Goal: Information Seeking & Learning: Learn about a topic

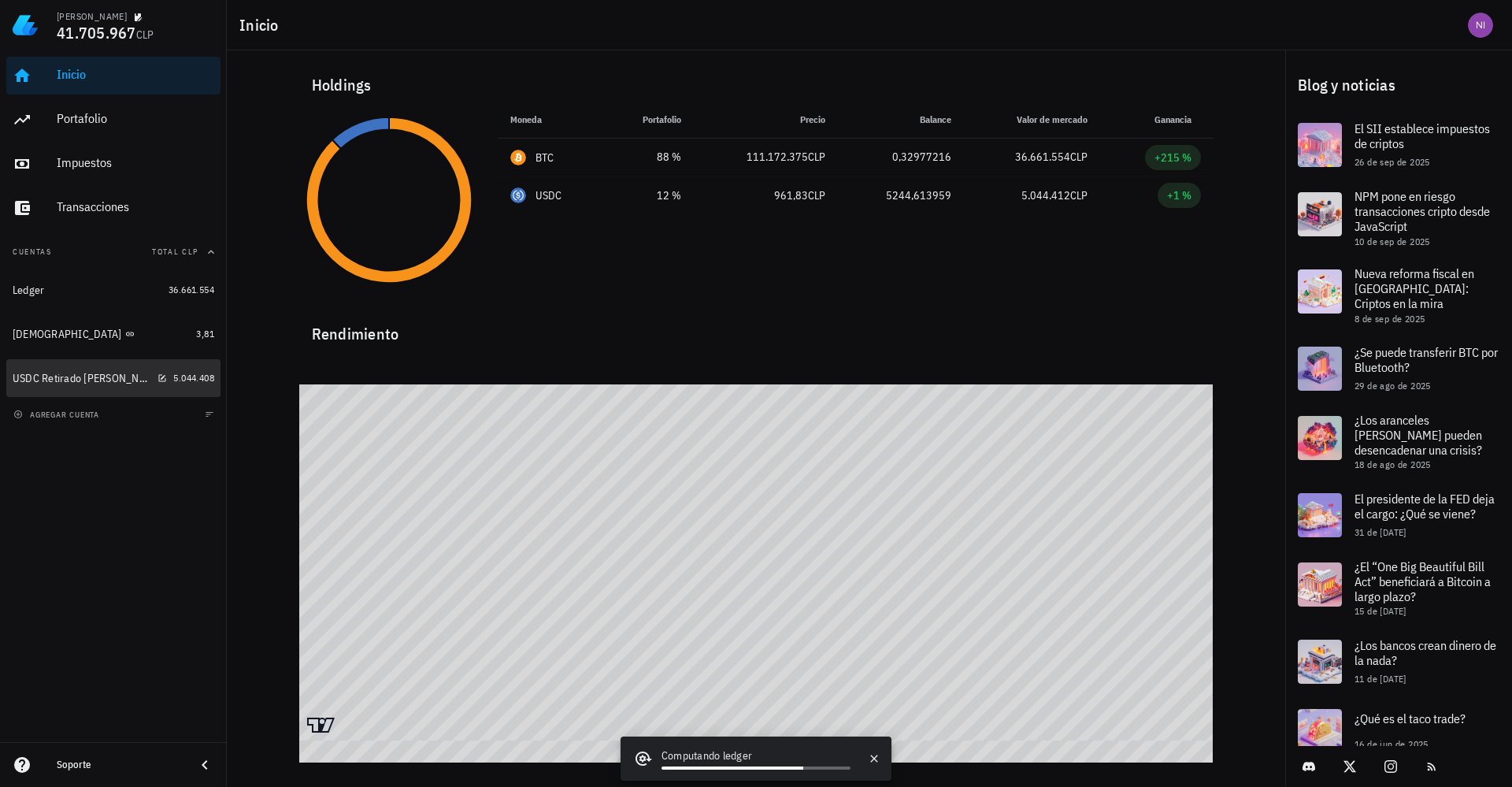
click at [94, 377] on div "USDC Retirado [PERSON_NAME][DEMOGRAPHIC_DATA]" at bounding box center [82, 378] width 139 height 13
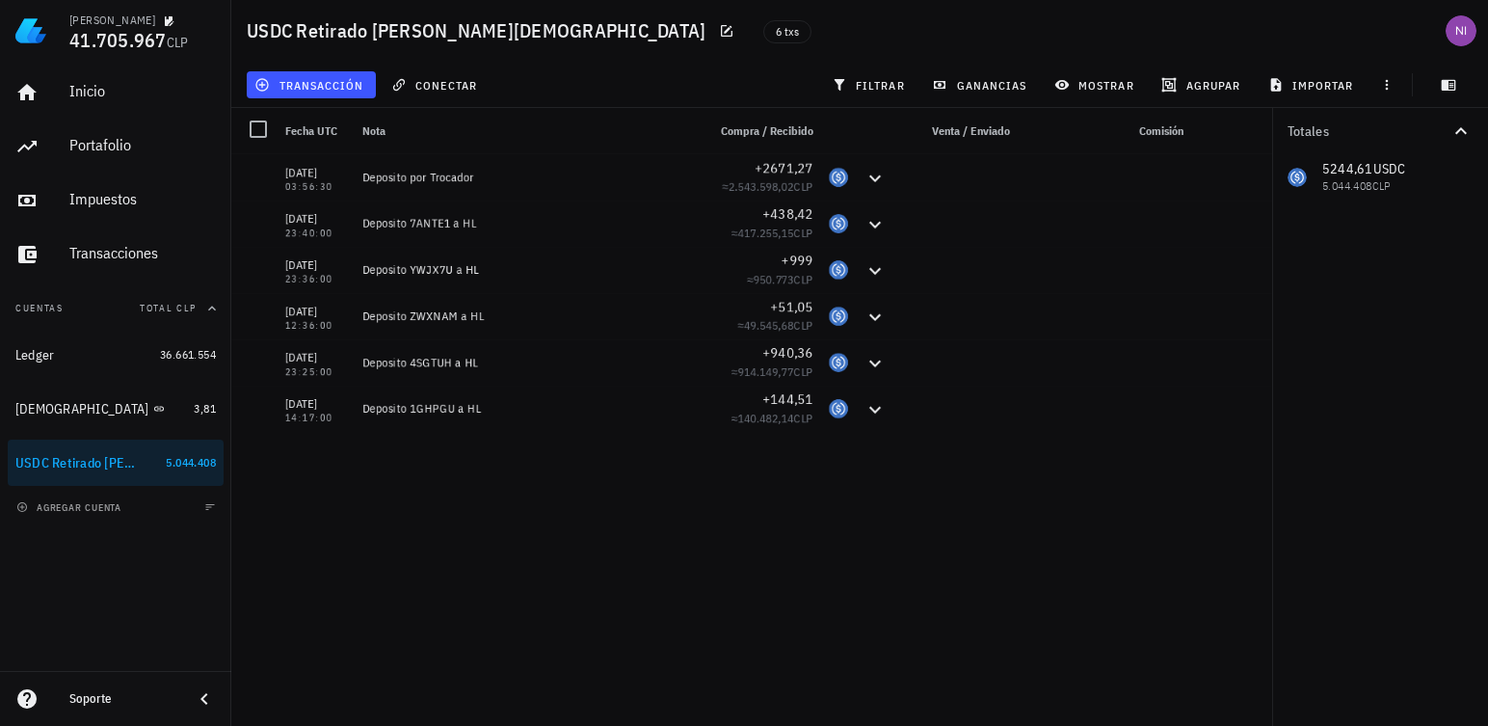
click at [795, 640] on div "[DATE] 03:56:30 Deposito por Trocador +2671,27 ≈ 2.543.598,02 CLP [DATE] 23:40:…" at bounding box center [751, 432] width 1041 height 556
click at [119, 413] on div "[DEMOGRAPHIC_DATA]" at bounding box center [100, 409] width 171 height 18
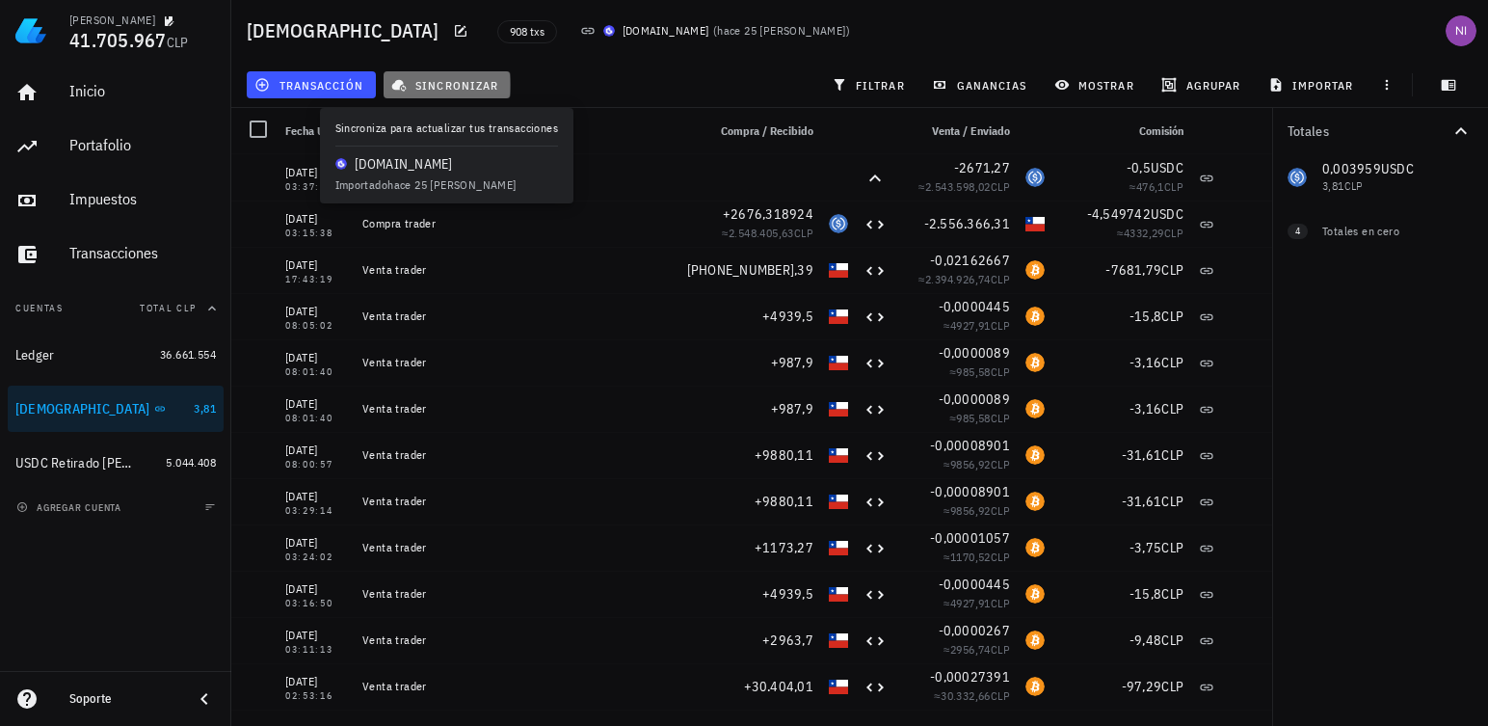
click at [450, 85] on span "sincronizar" at bounding box center [446, 84] width 103 height 15
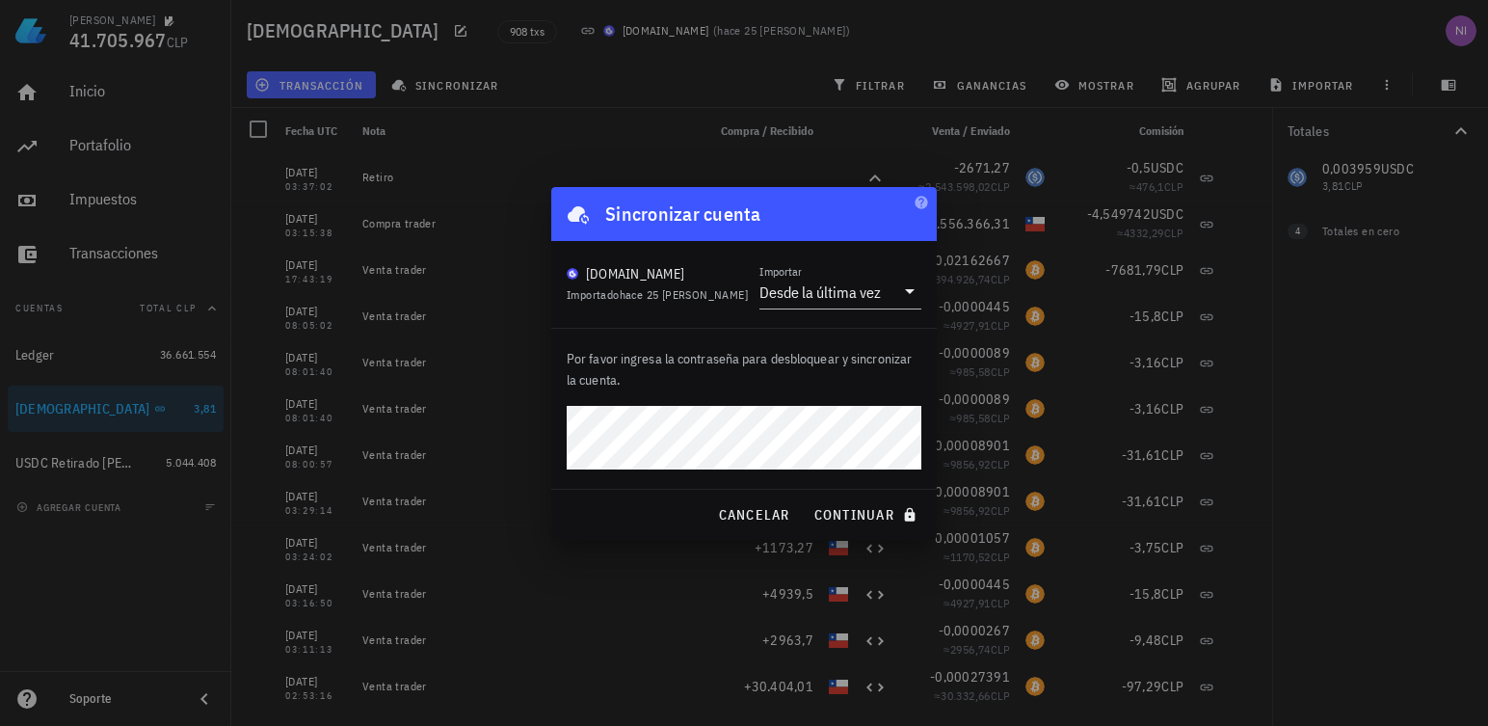
click at [806, 497] on button "continuar" at bounding box center [867, 514] width 123 height 35
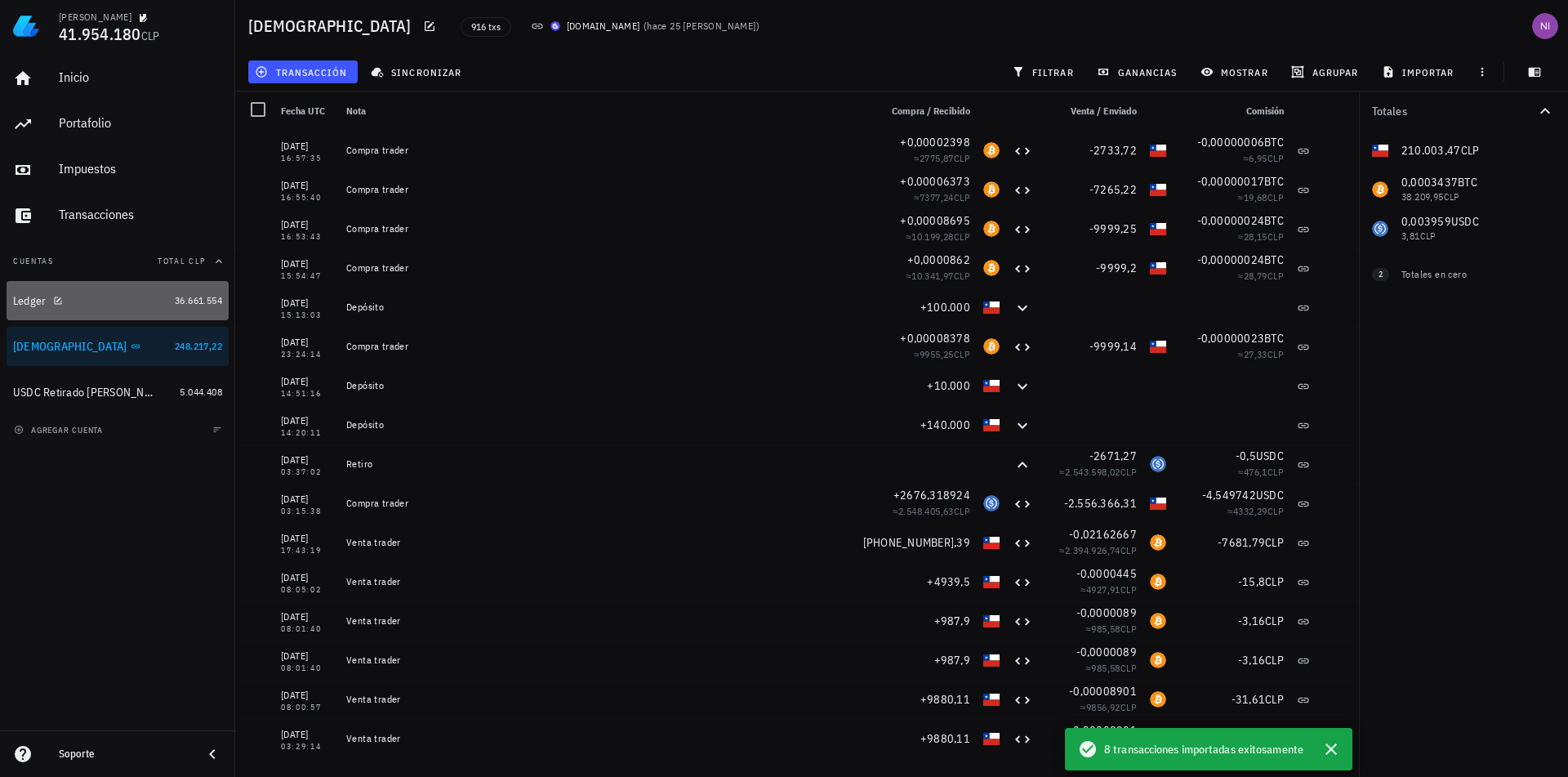
click at [136, 311] on div "Ledger" at bounding box center [90, 300] width 155 height 35
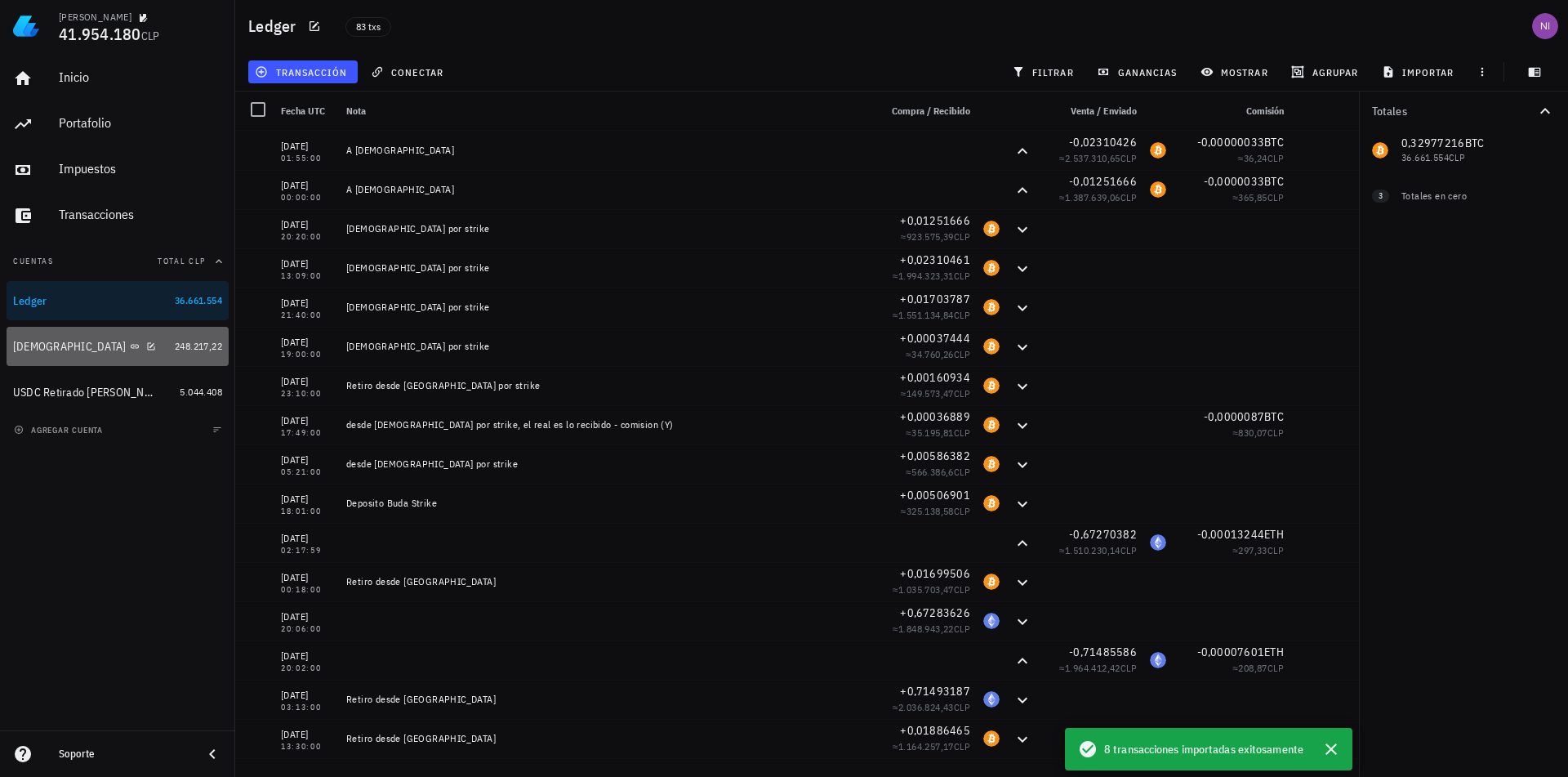
click at [122, 355] on div "[DEMOGRAPHIC_DATA]" at bounding box center [90, 346] width 155 height 35
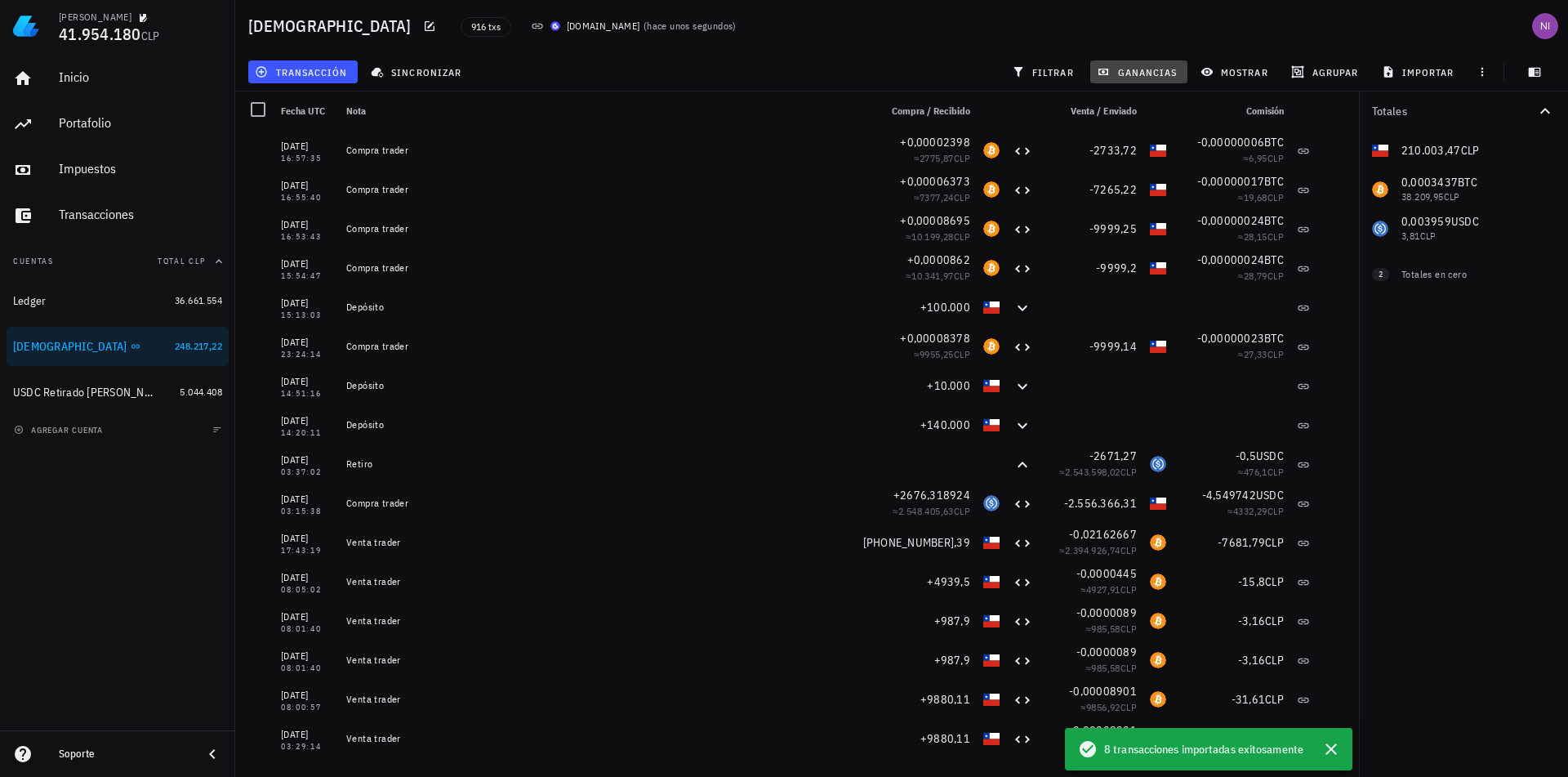
click at [1156, 78] on span "ganancias" at bounding box center [1138, 71] width 77 height 13
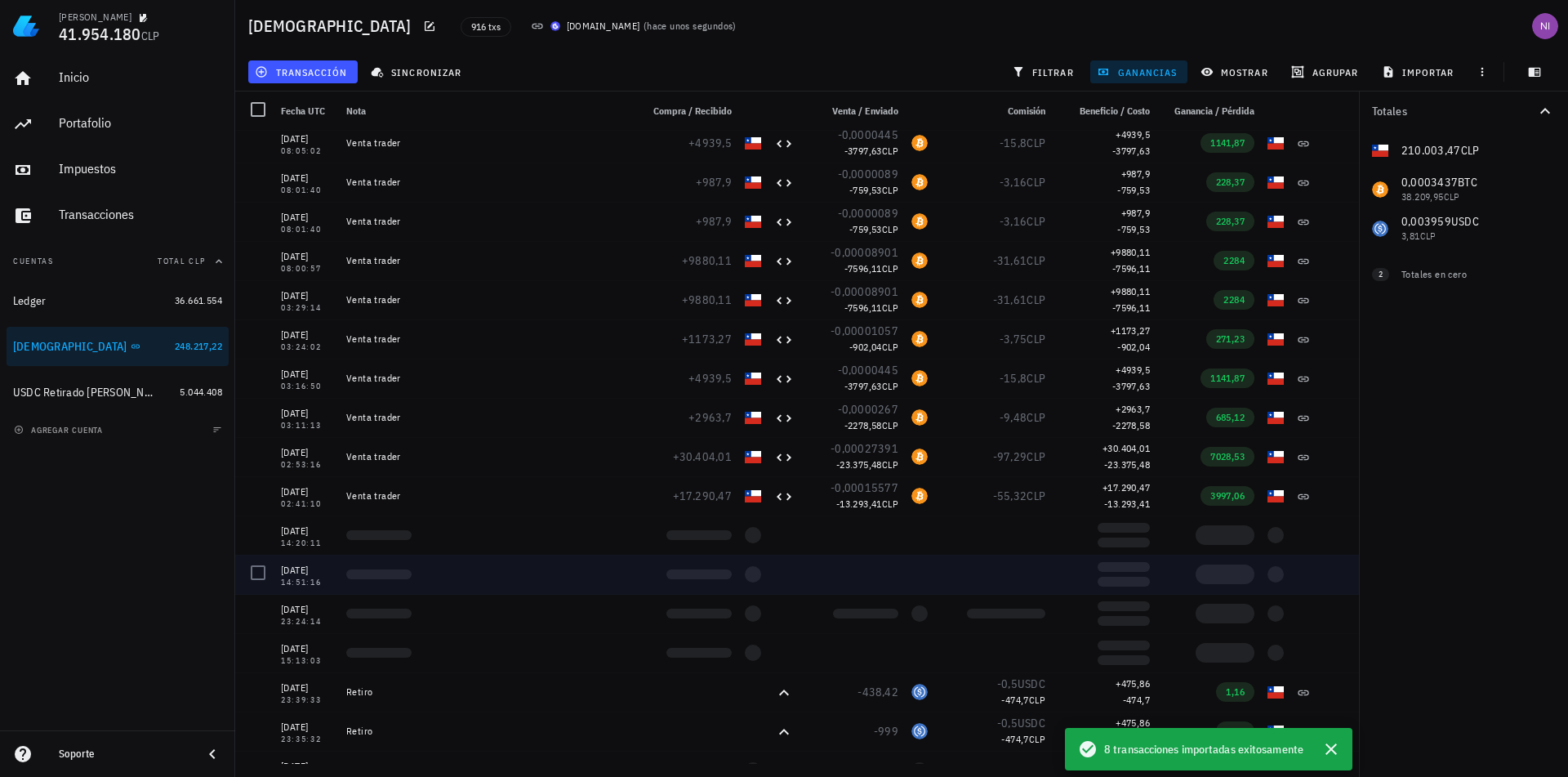
scroll to position [490, 0]
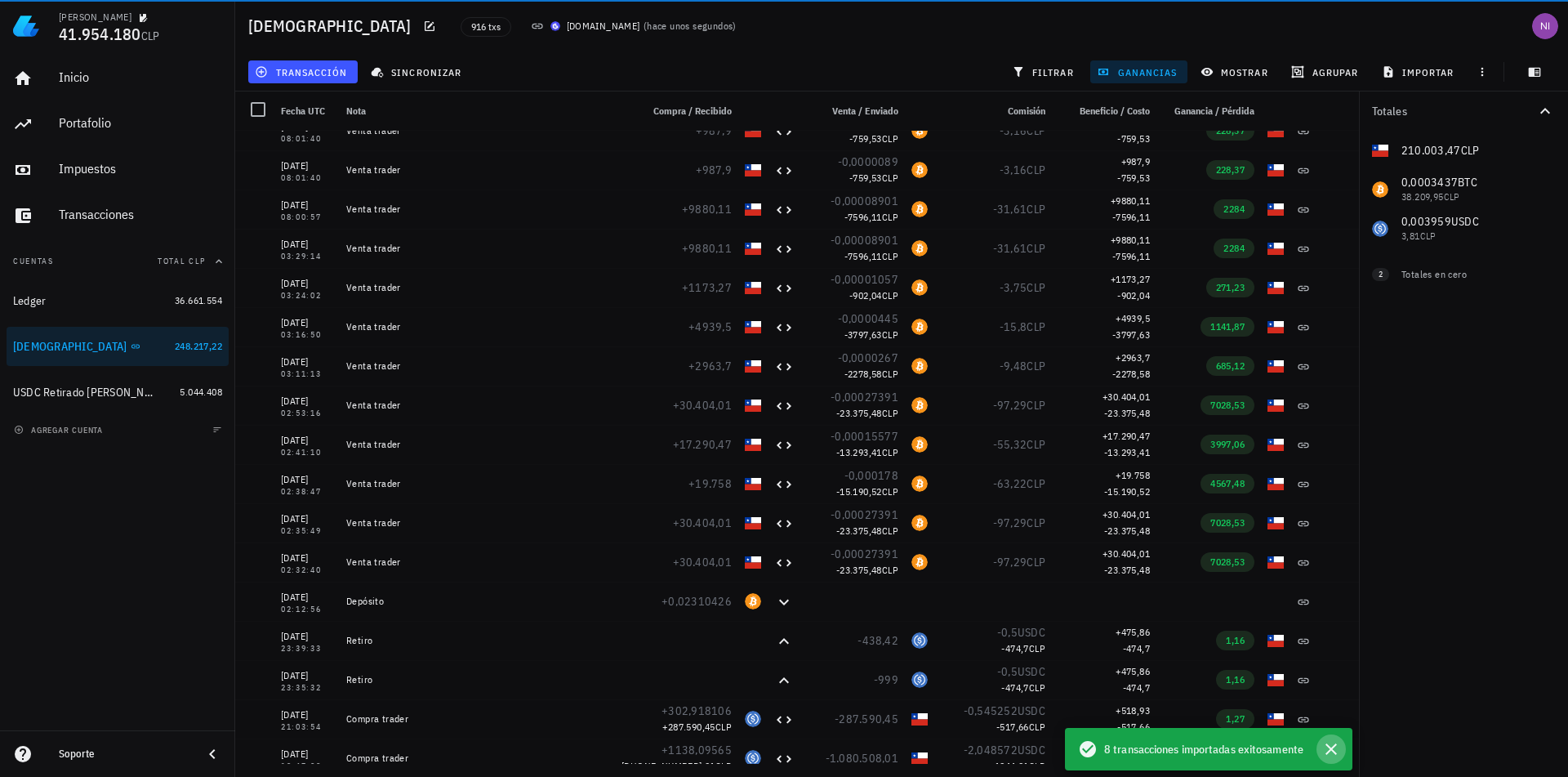
click at [1340, 746] on icon "button" at bounding box center [1330, 748] width 19 height 19
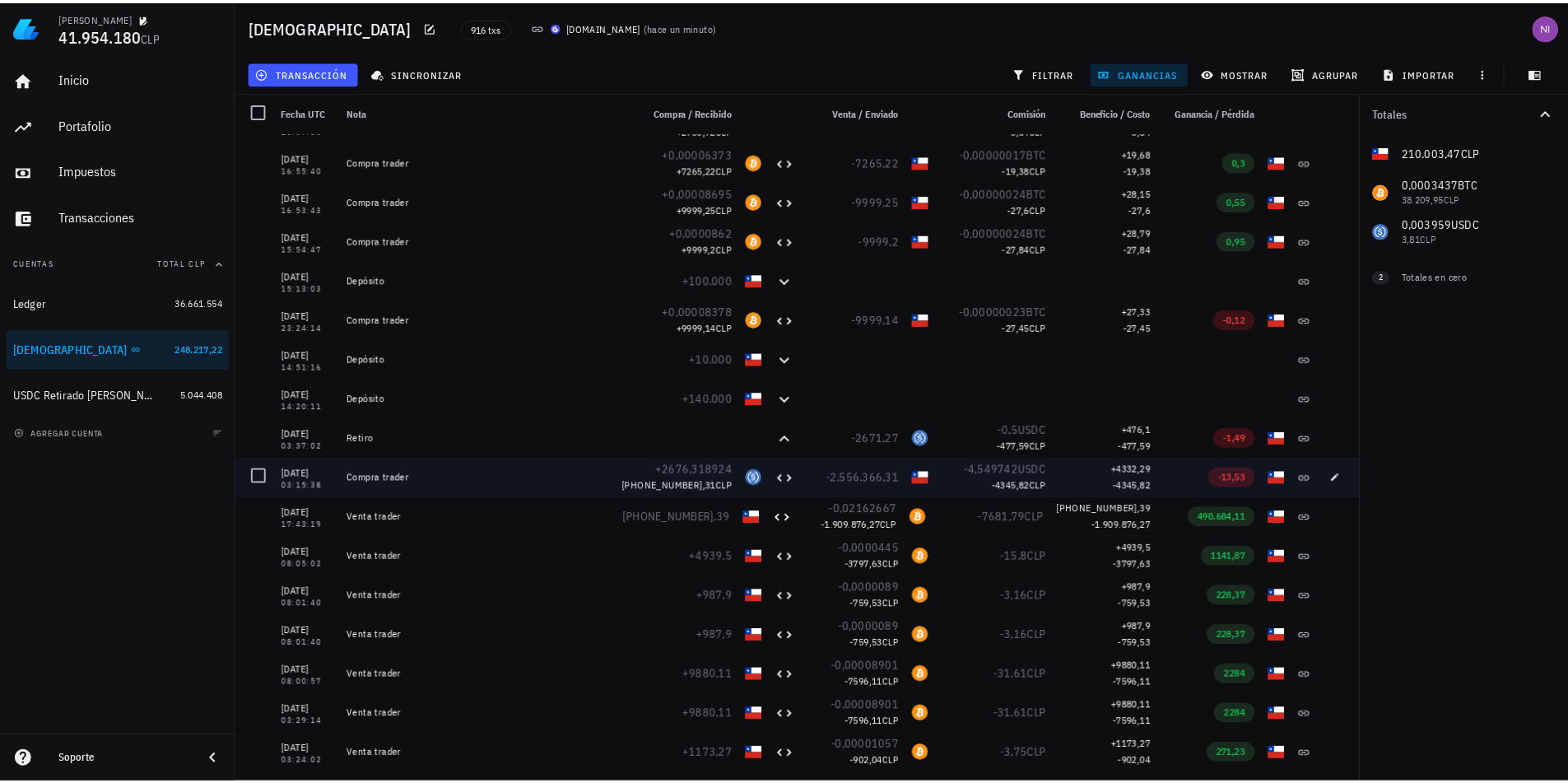
scroll to position [0, 0]
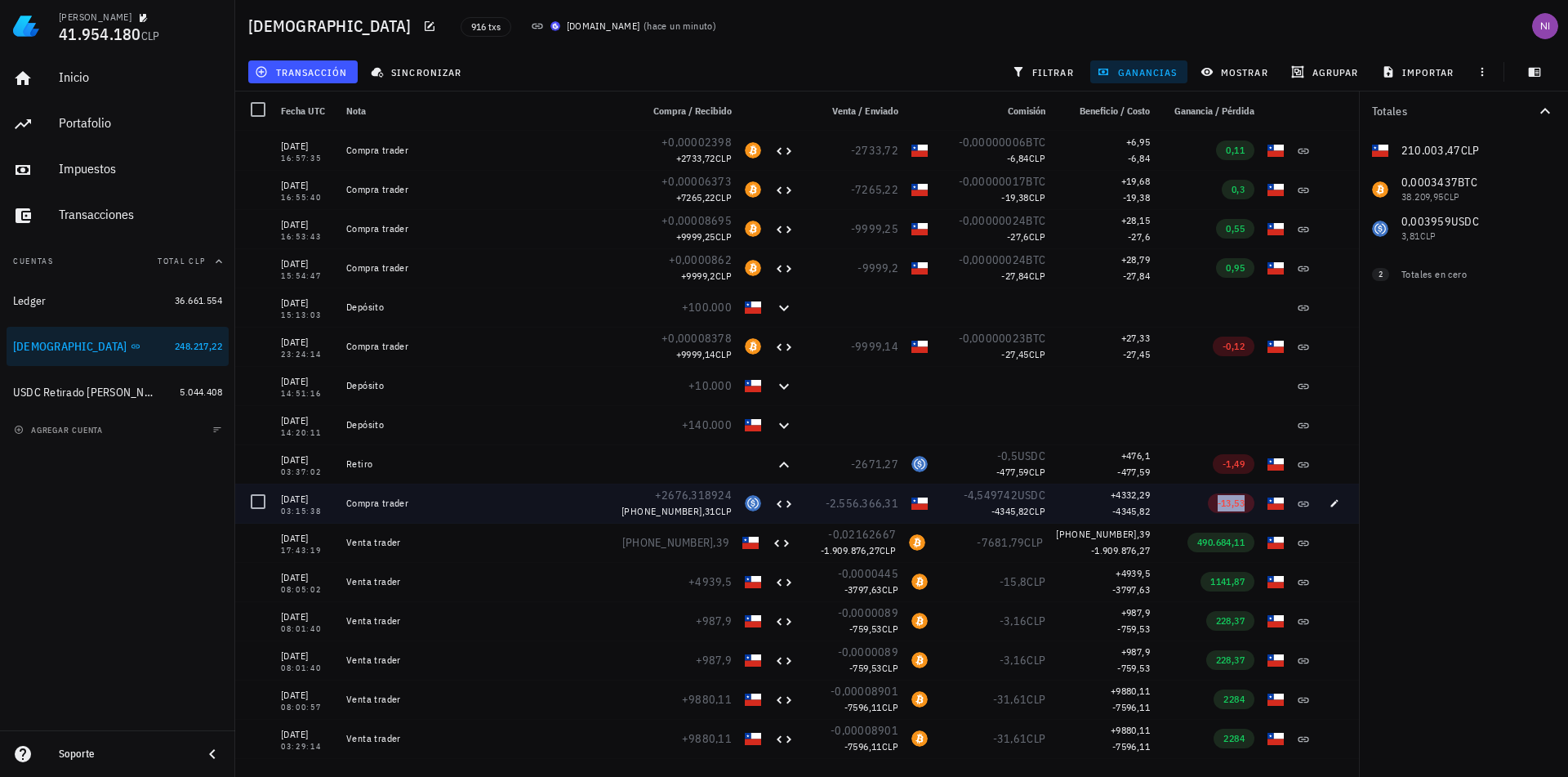
click at [1217, 499] on span "-13,53" at bounding box center [1231, 502] width 27 height 12
click at [1221, 502] on span "-13,53" at bounding box center [1231, 502] width 27 height 12
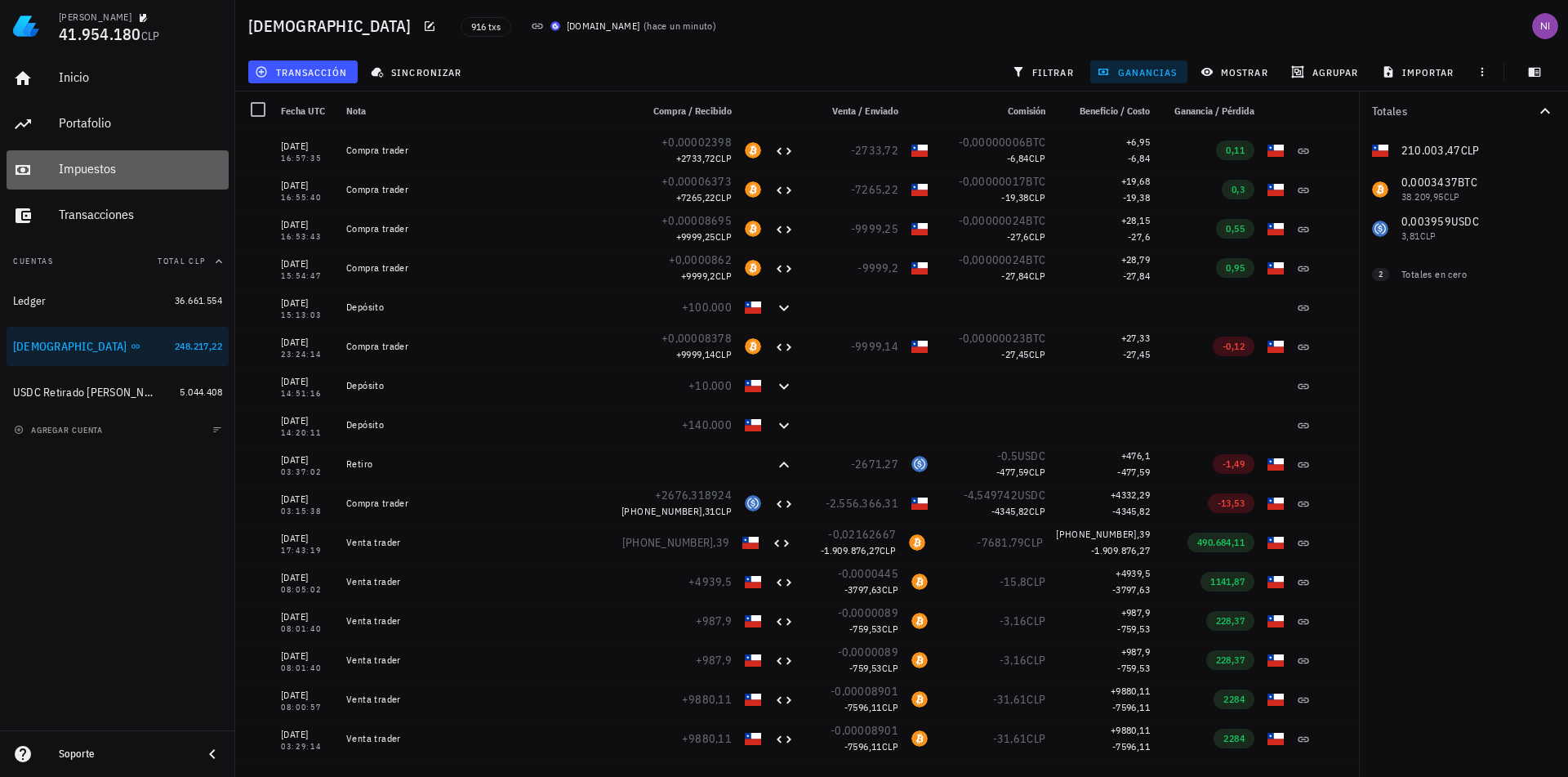
click at [114, 167] on div "Impuestos" at bounding box center [140, 169] width 163 height 15
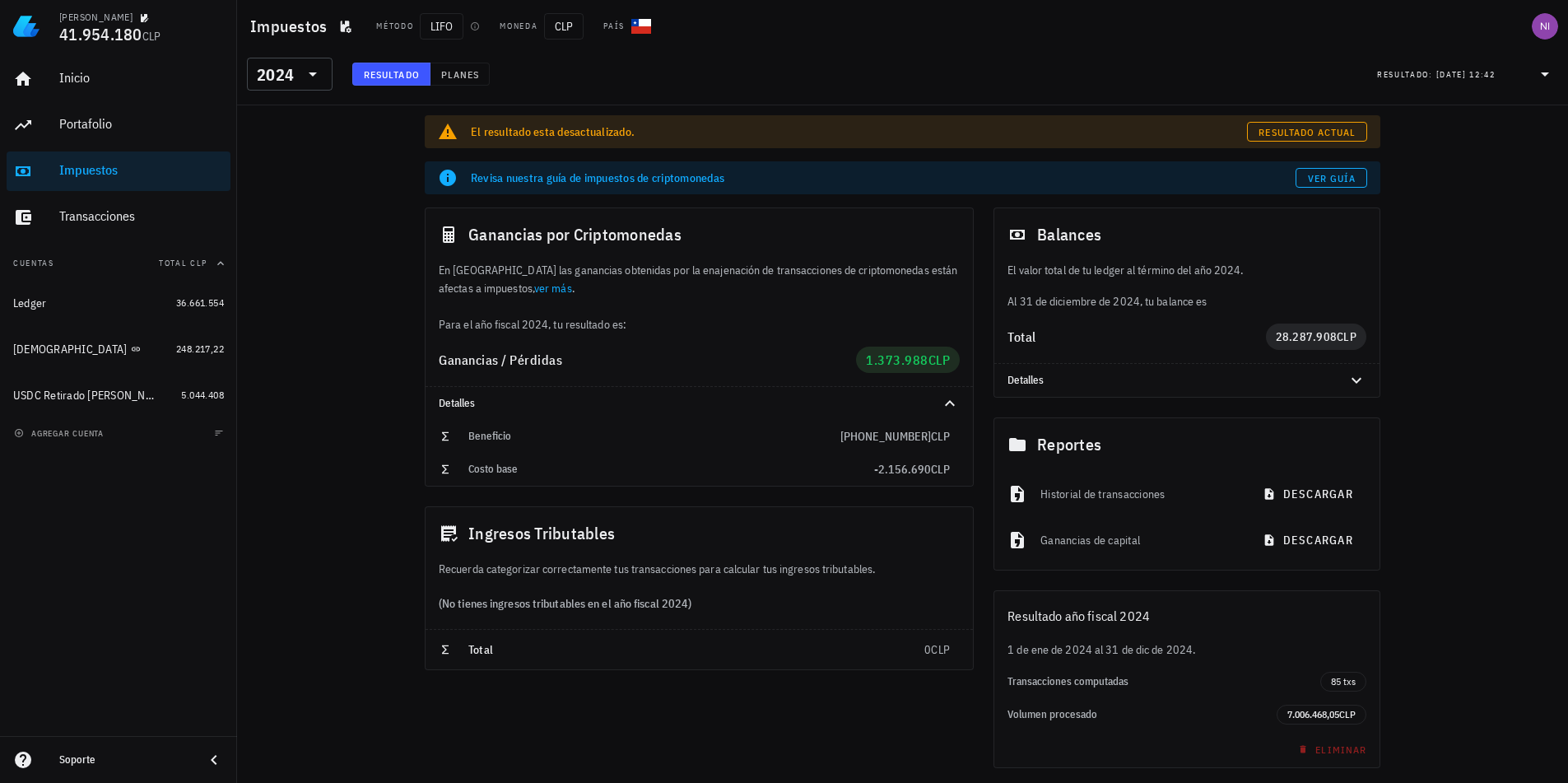
click at [357, 254] on div "El resultado esta desactualizado. Resultado actual Revisa nuestra guía de impue…" at bounding box center [903, 470] width 1331 height 732
click at [1307, 130] on span "Resultado actual" at bounding box center [1307, 131] width 98 height 12
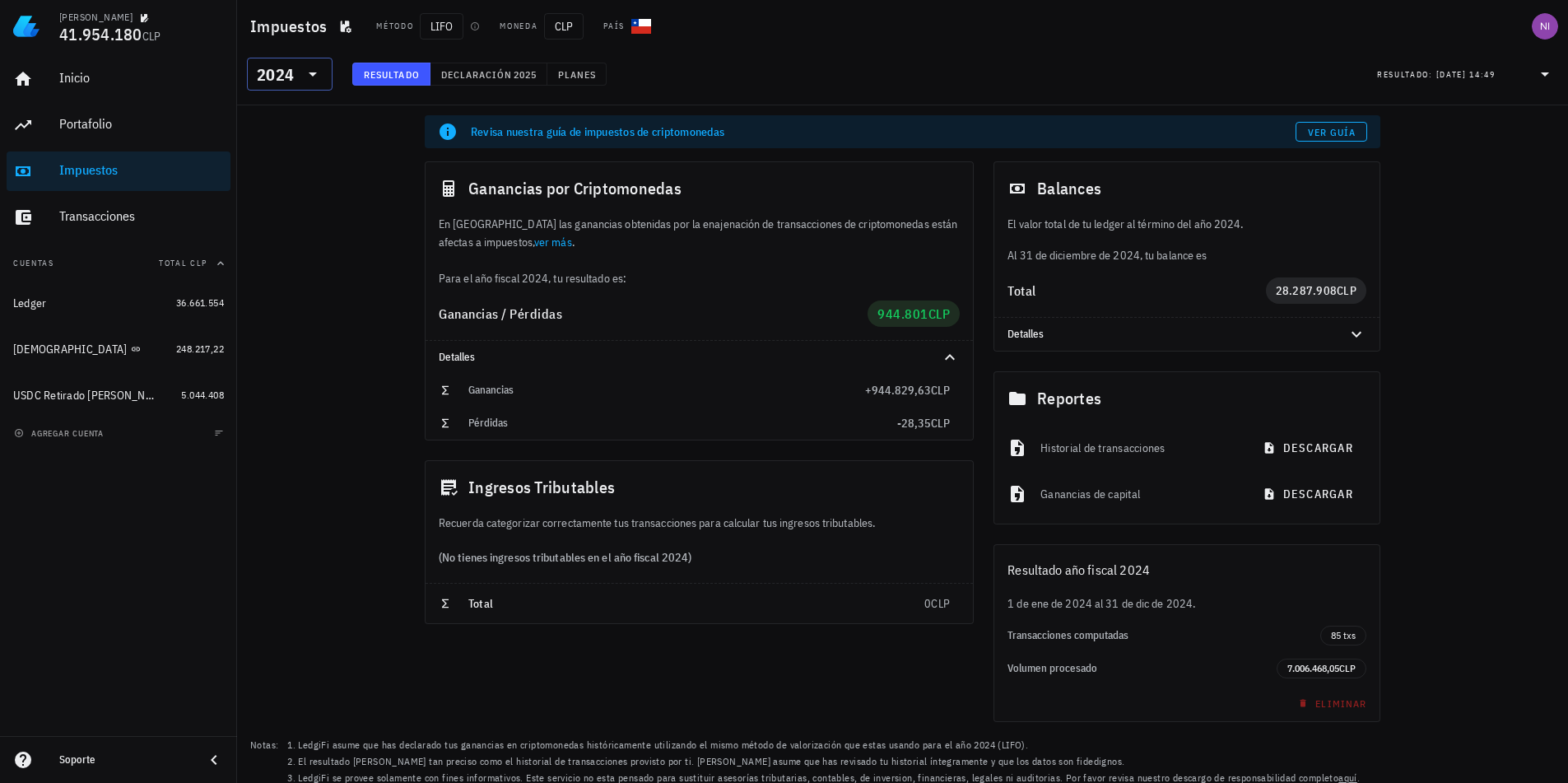
click at [298, 74] on input "text" at bounding box center [298, 73] width 3 height 26
click at [295, 119] on div "2025" at bounding box center [290, 116] width 59 height 13
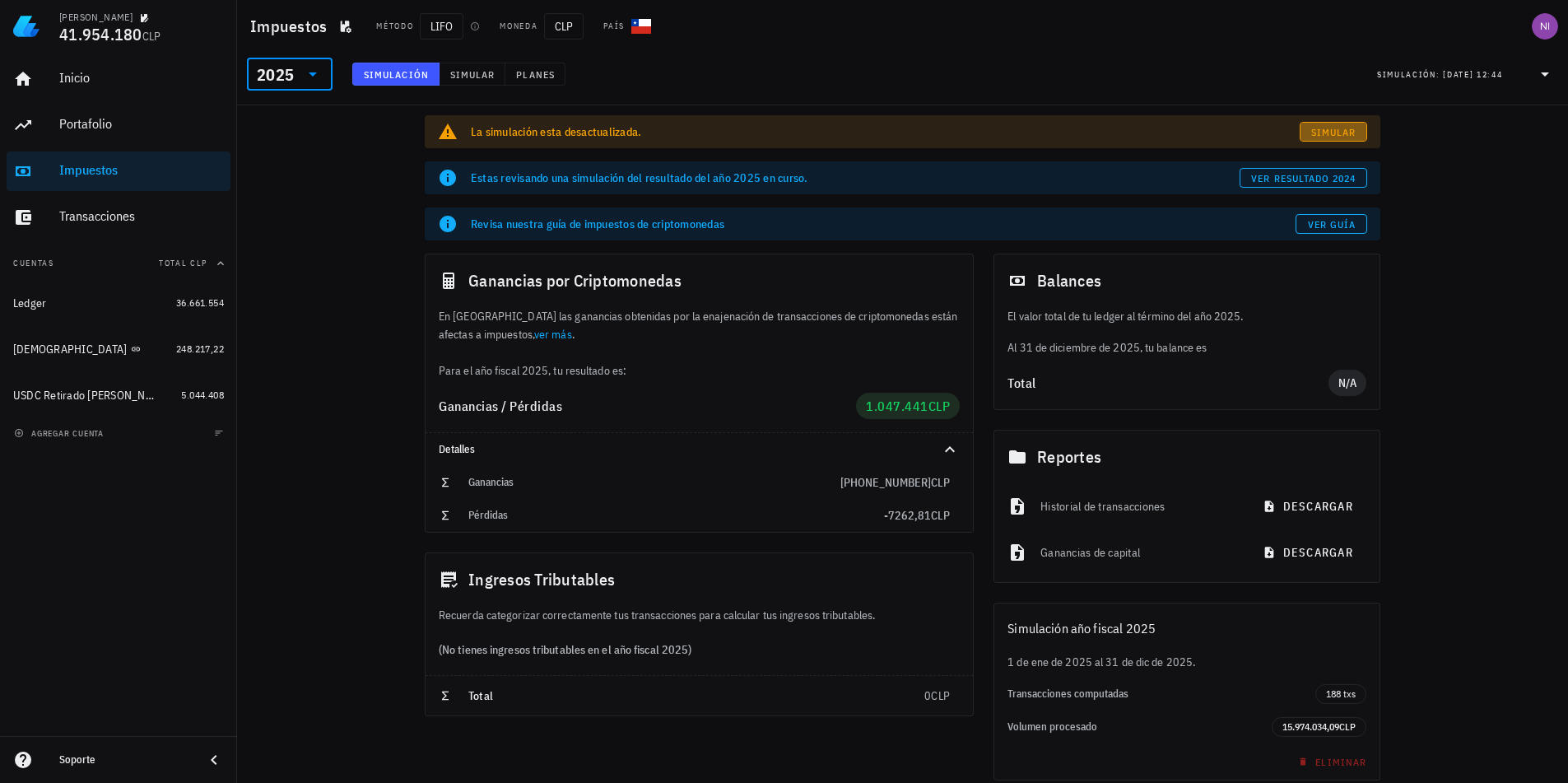
click at [1341, 126] on span "Simular" at bounding box center [1333, 131] width 46 height 12
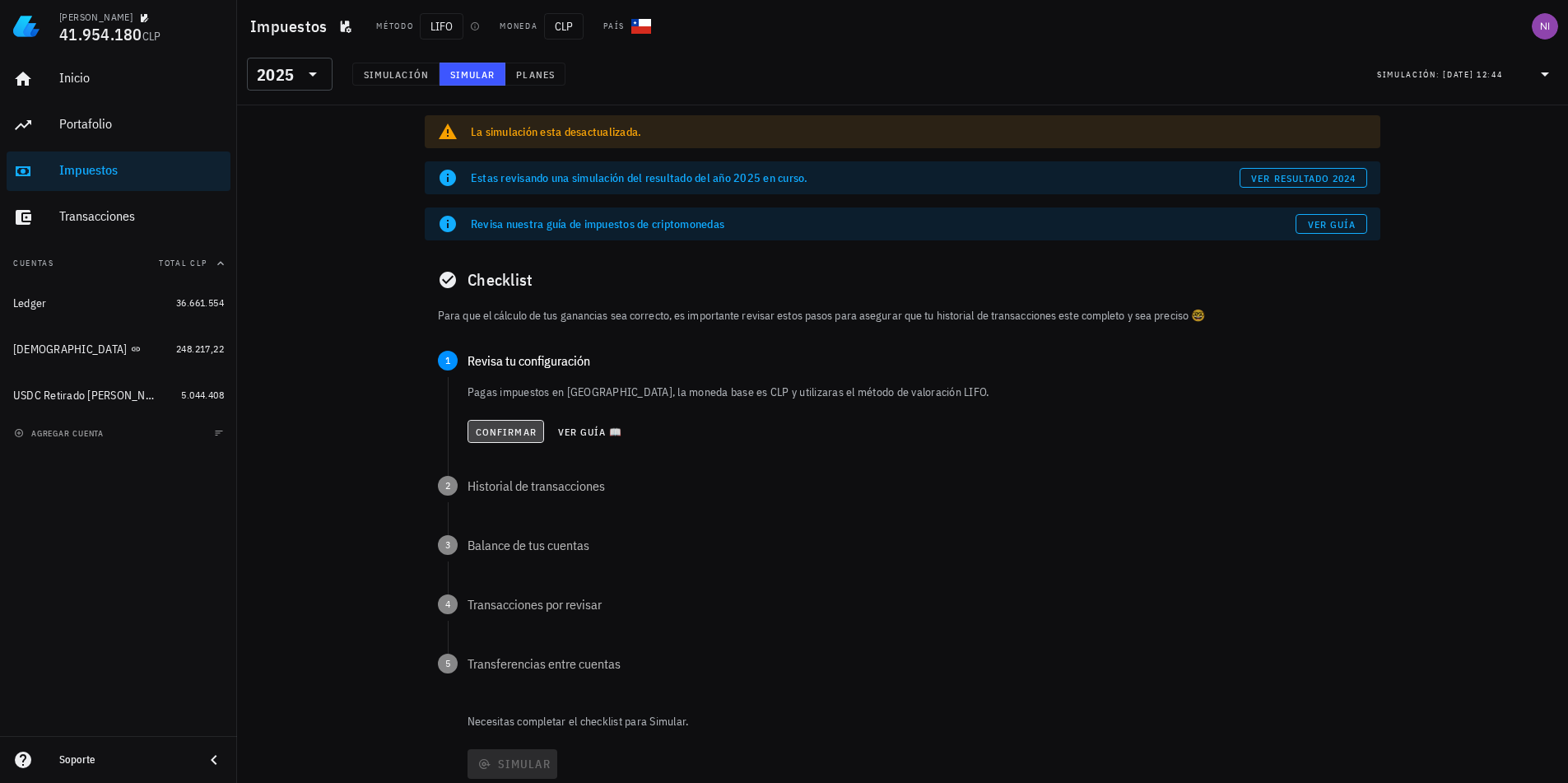
click at [496, 426] on span "Confirmar" at bounding box center [506, 431] width 61 height 12
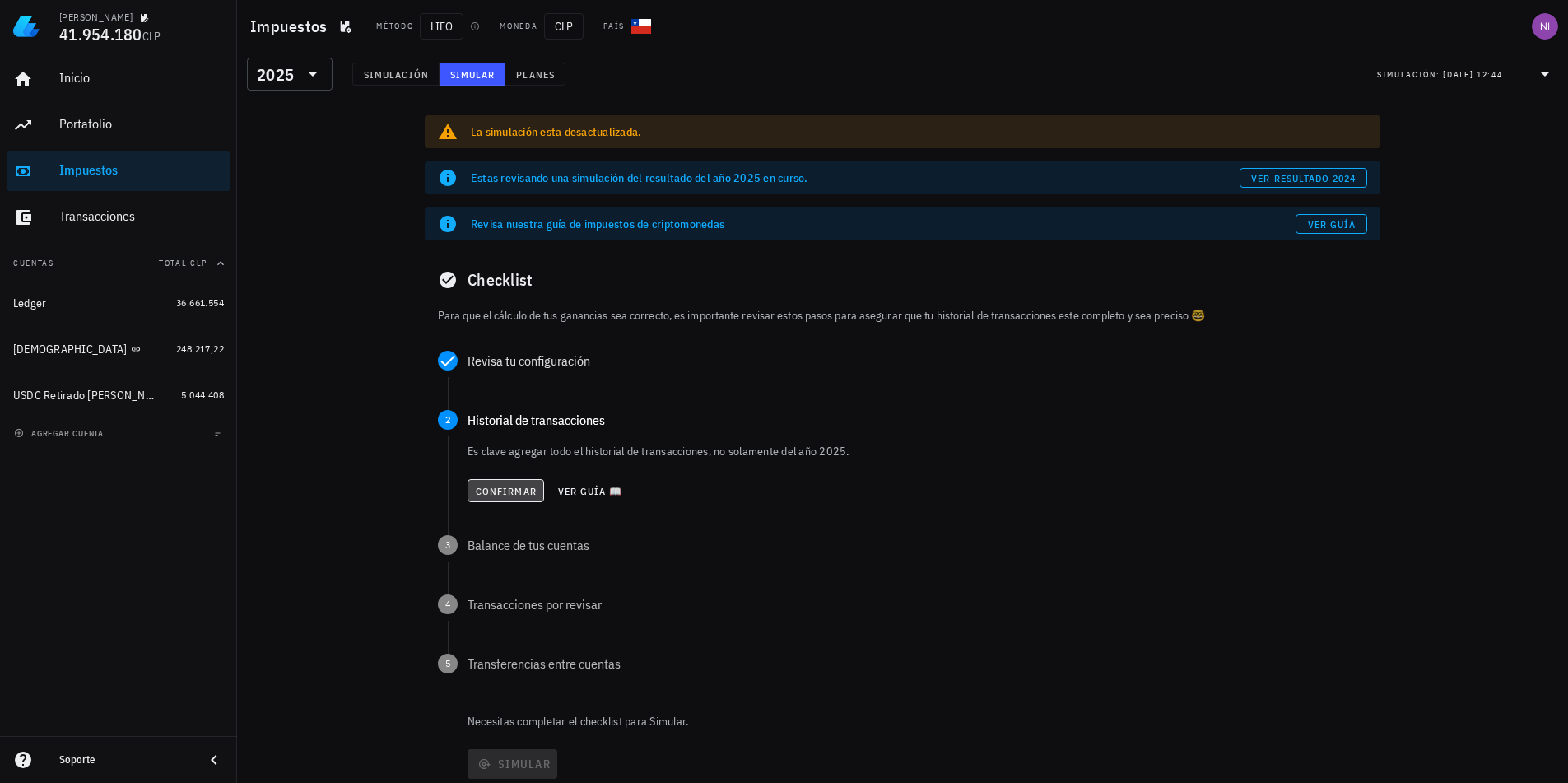
click at [496, 490] on span "Confirmar" at bounding box center [506, 491] width 61 height 12
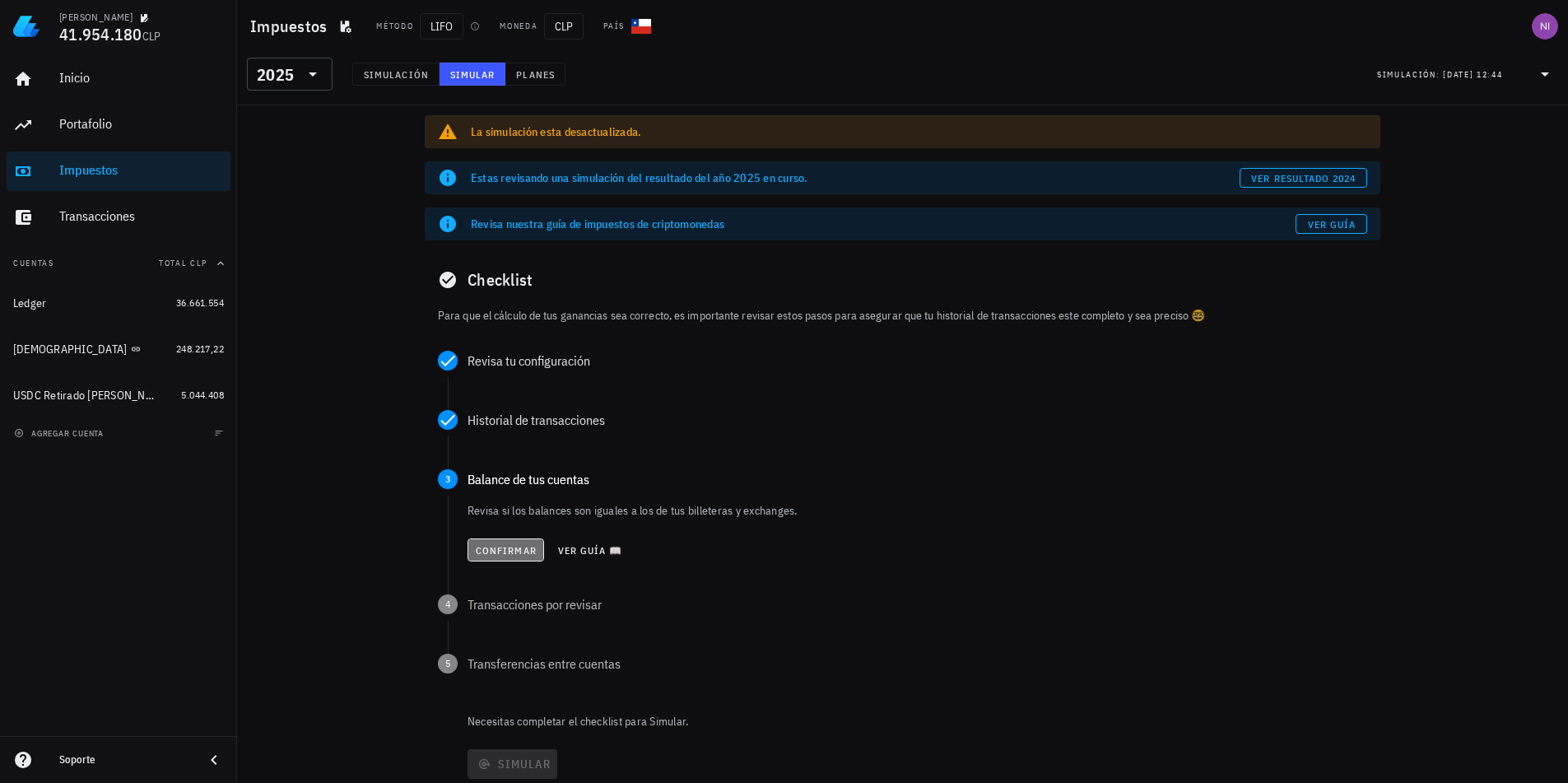
click at [509, 546] on span "Confirmar" at bounding box center [506, 550] width 61 height 12
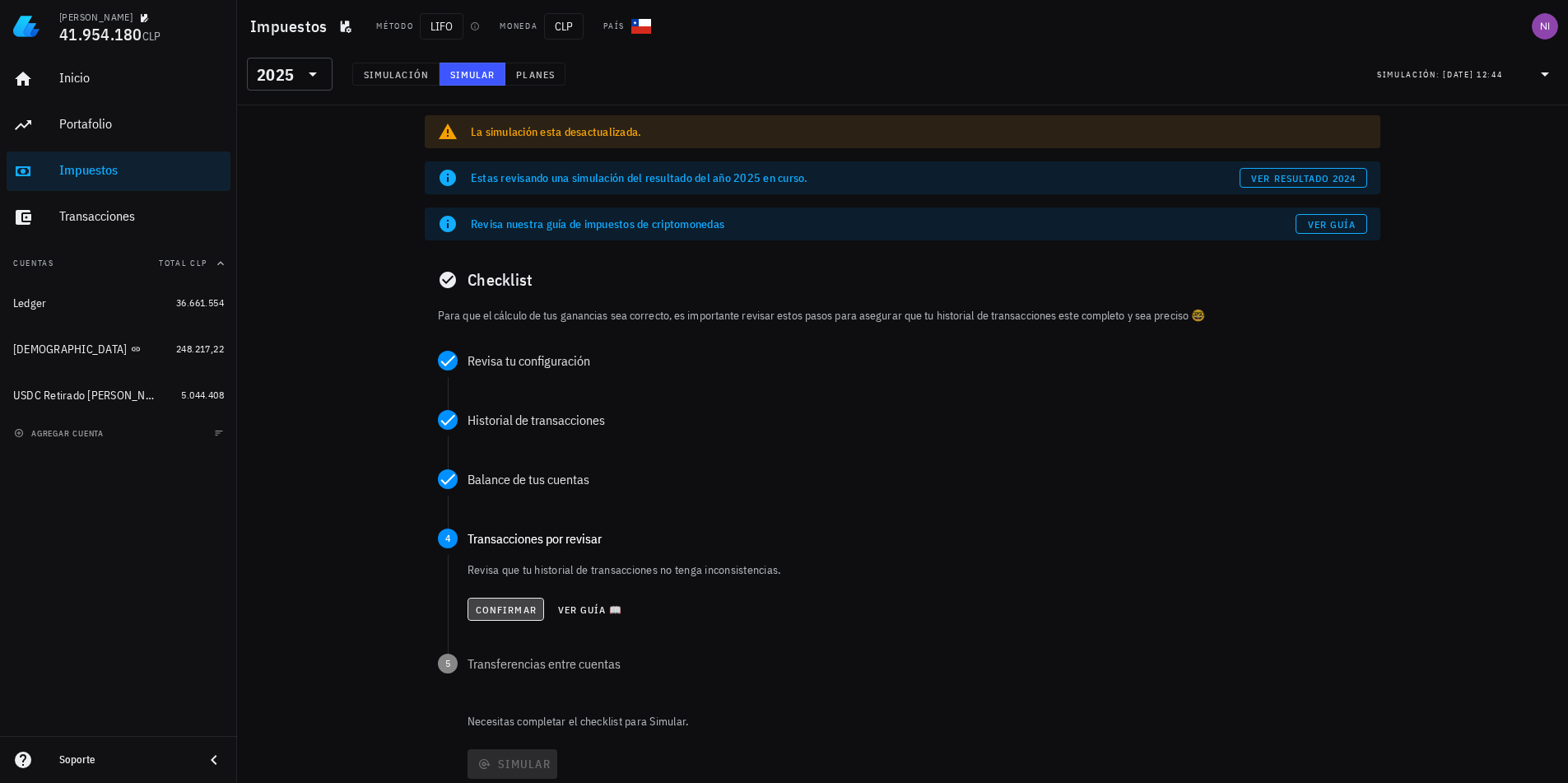
click at [493, 619] on button "Confirmar" at bounding box center [506, 609] width 77 height 23
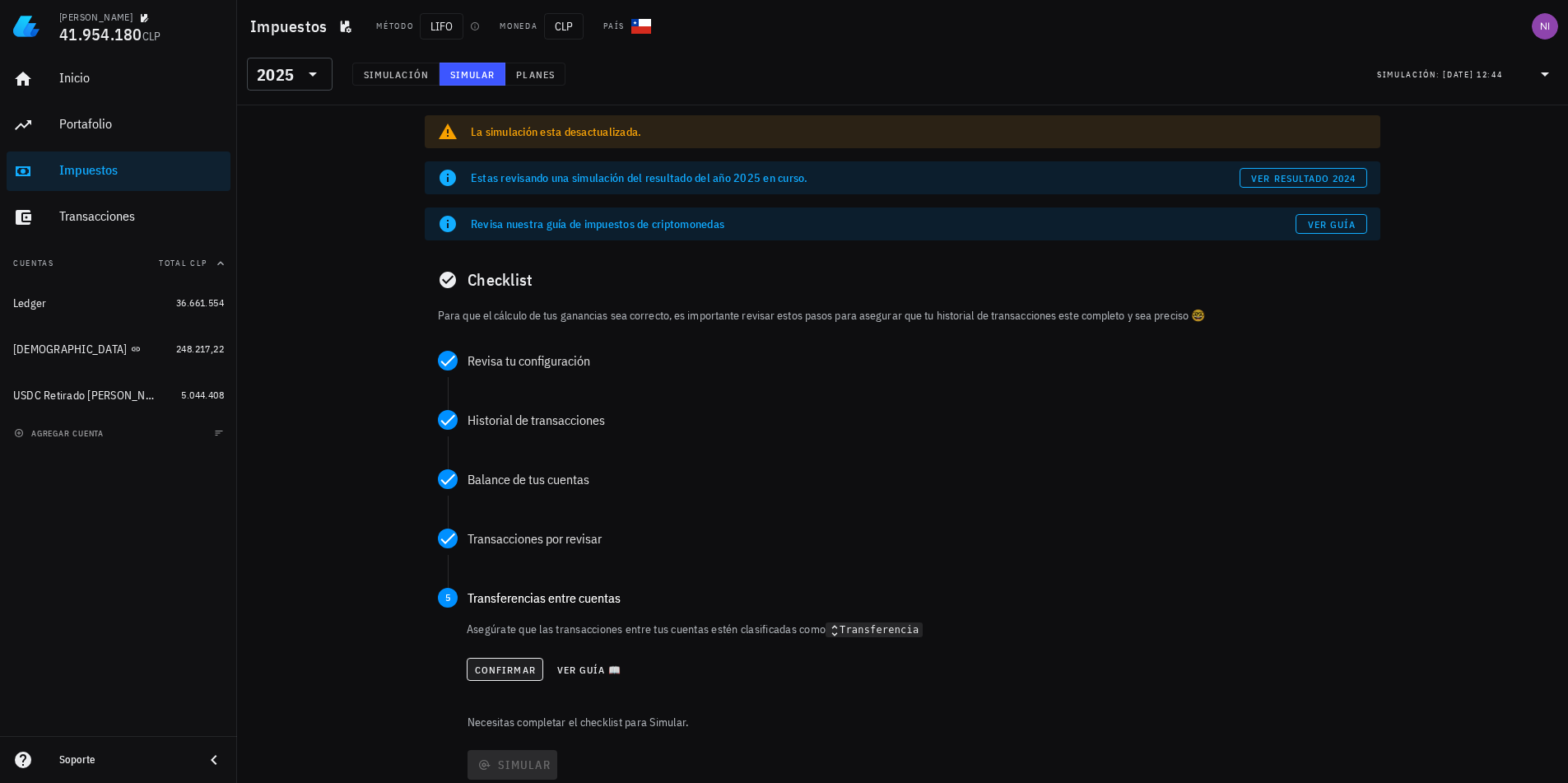
click at [500, 657] on div "Confirmar Ver guía 📖" at bounding box center [916, 669] width 900 height 36
click at [503, 662] on button "Confirmar" at bounding box center [505, 669] width 77 height 23
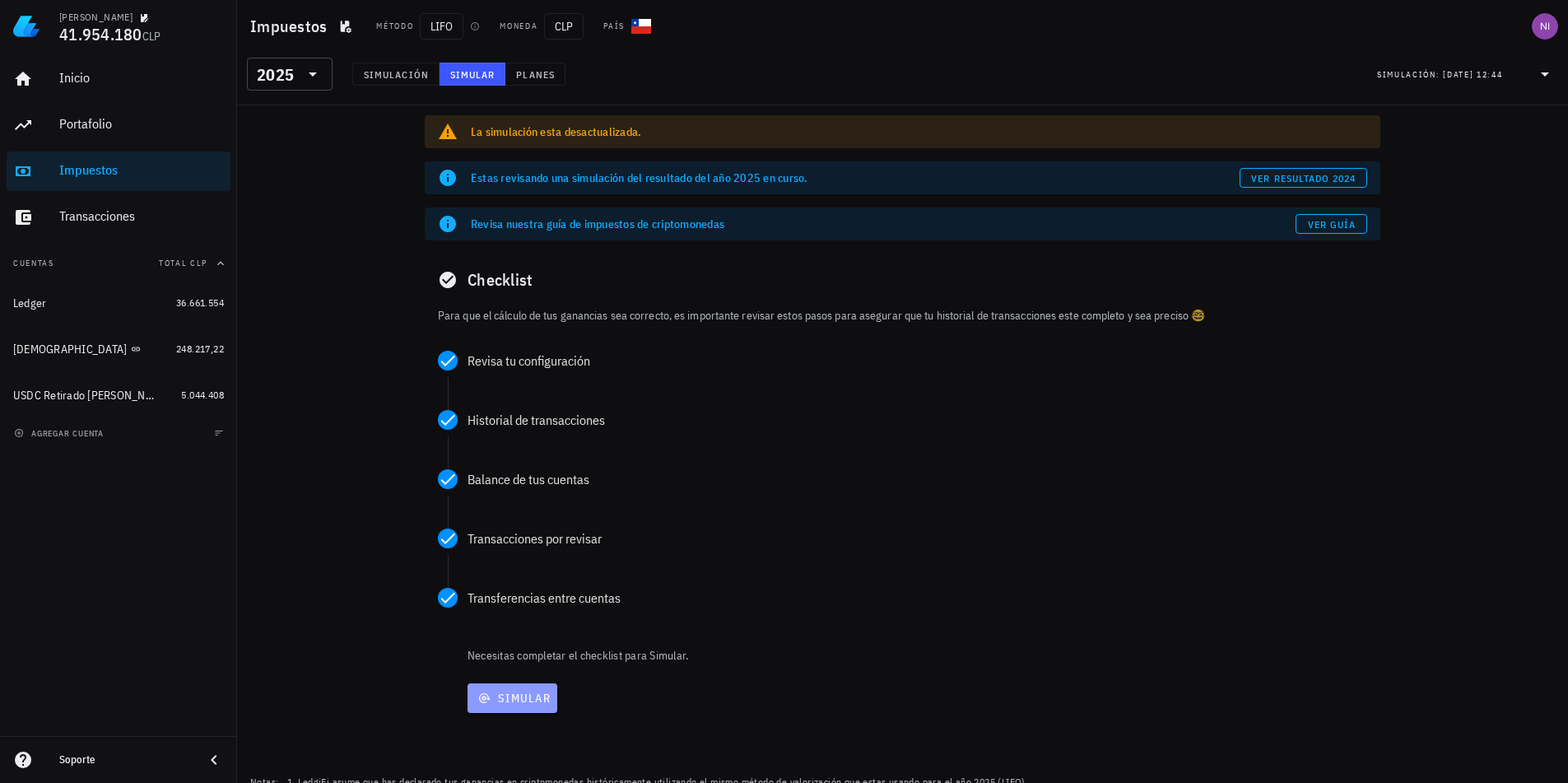
click at [490, 695] on span "Simular" at bounding box center [512, 698] width 77 height 15
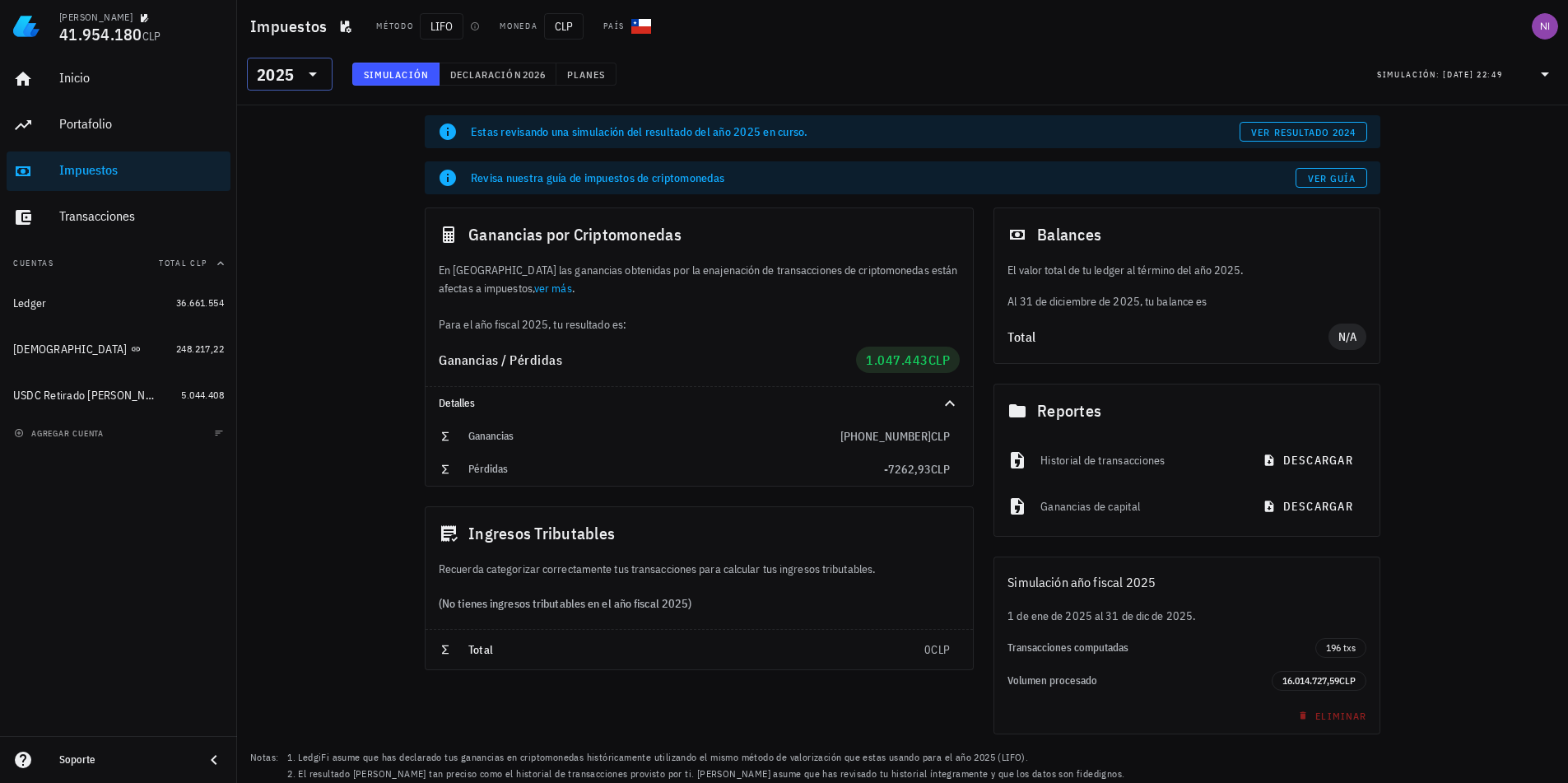
click at [278, 86] on div "2025" at bounding box center [278, 73] width 43 height 33
click at [286, 149] on div "2024" at bounding box center [290, 149] width 59 height 13
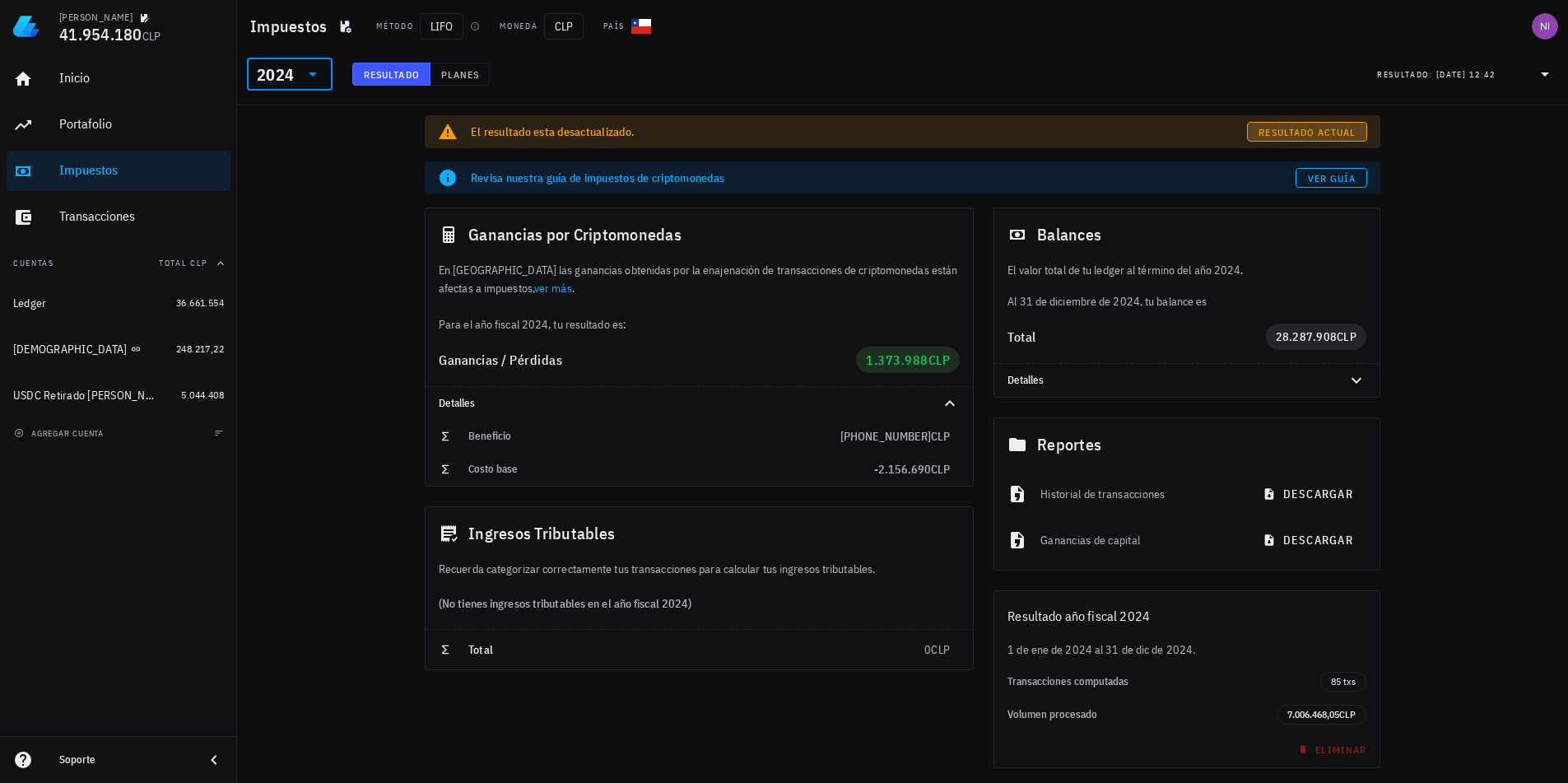
click at [1298, 128] on span "Resultado actual" at bounding box center [1307, 131] width 98 height 12
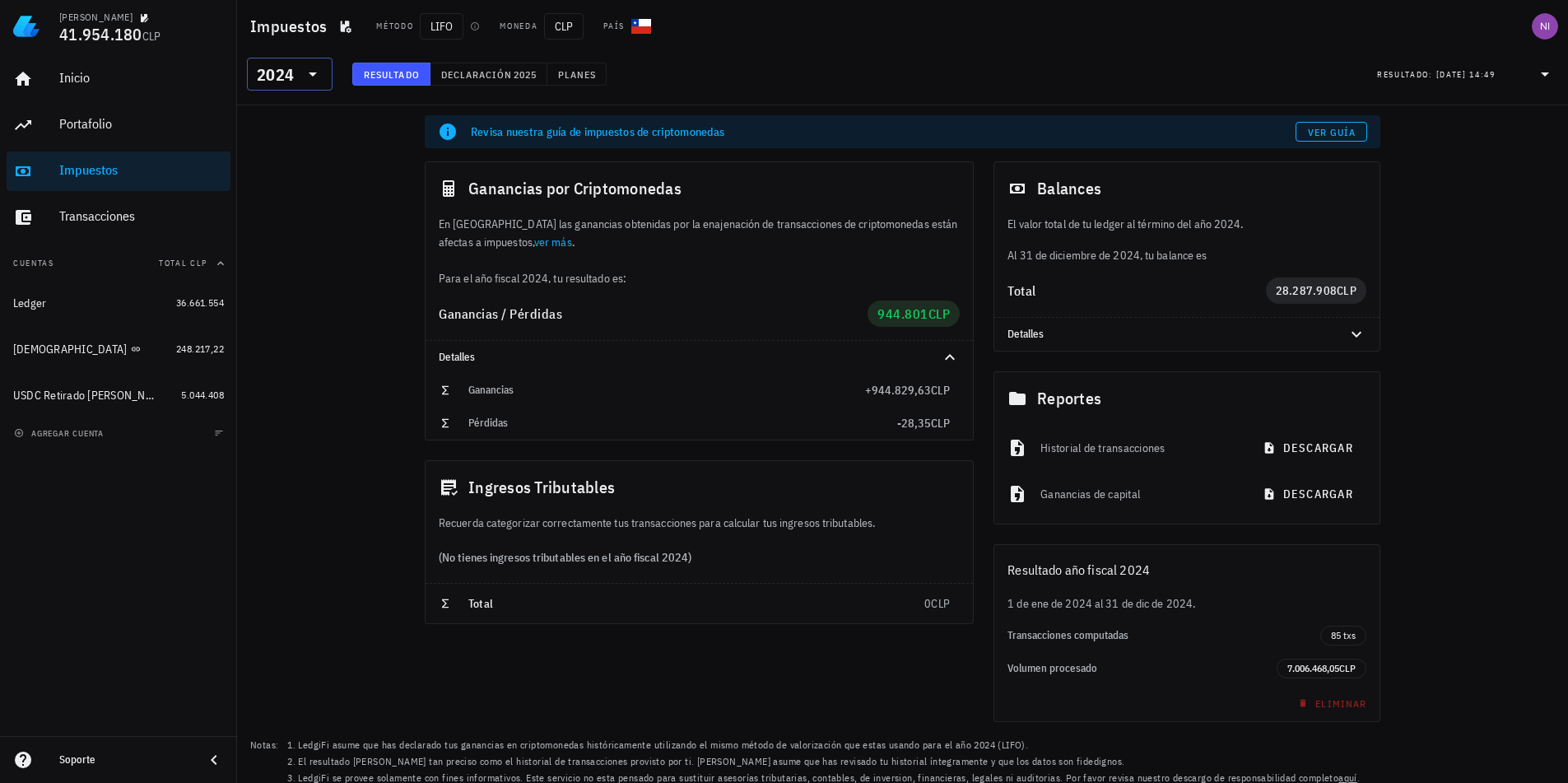
click at [300, 75] on div at bounding box center [311, 73] width 23 height 20
click at [294, 108] on div "2025" at bounding box center [290, 116] width 59 height 26
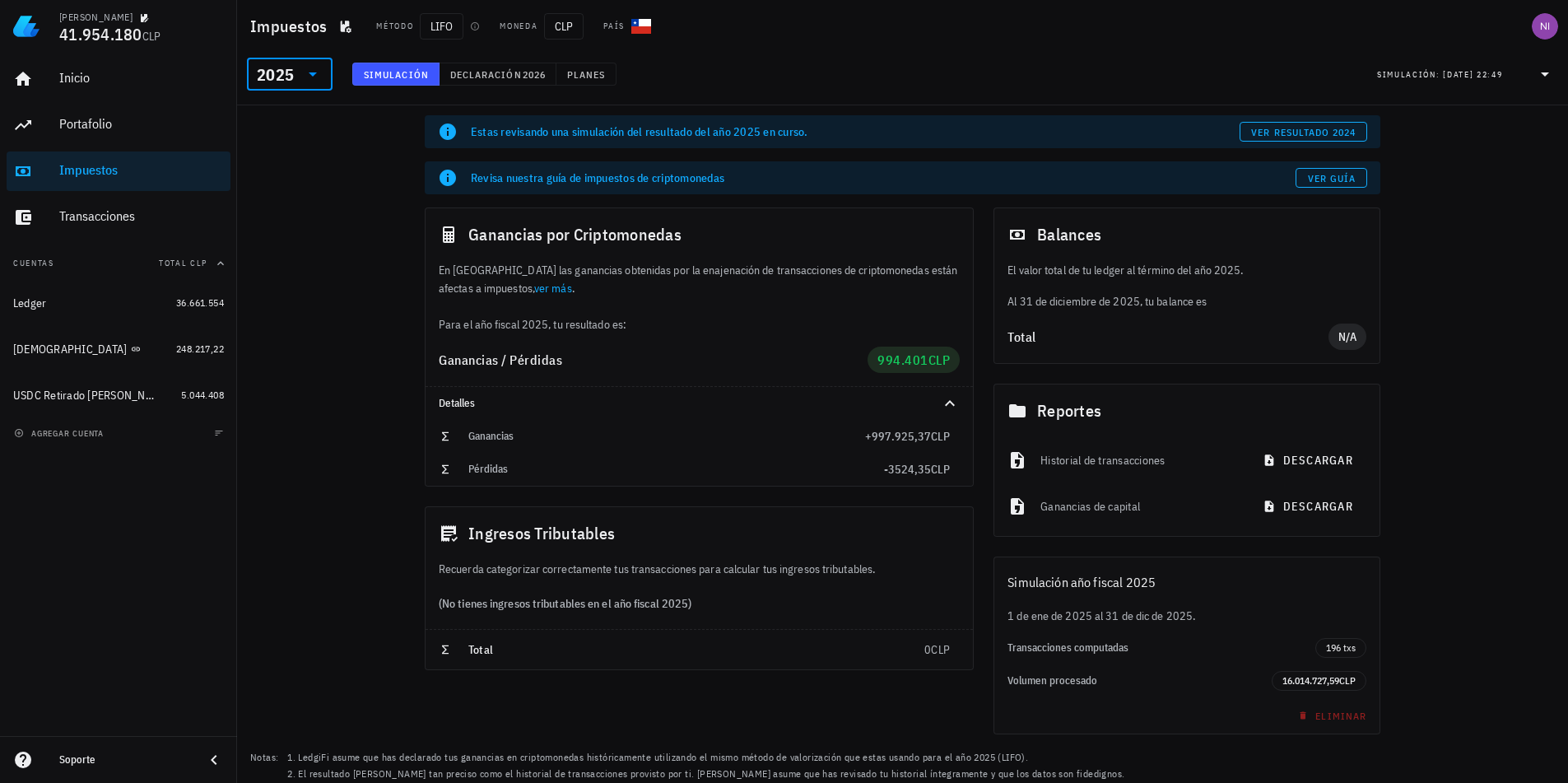
click at [295, 77] on div "2025" at bounding box center [278, 73] width 43 height 33
click at [290, 143] on div "2024" at bounding box center [290, 149] width 59 height 13
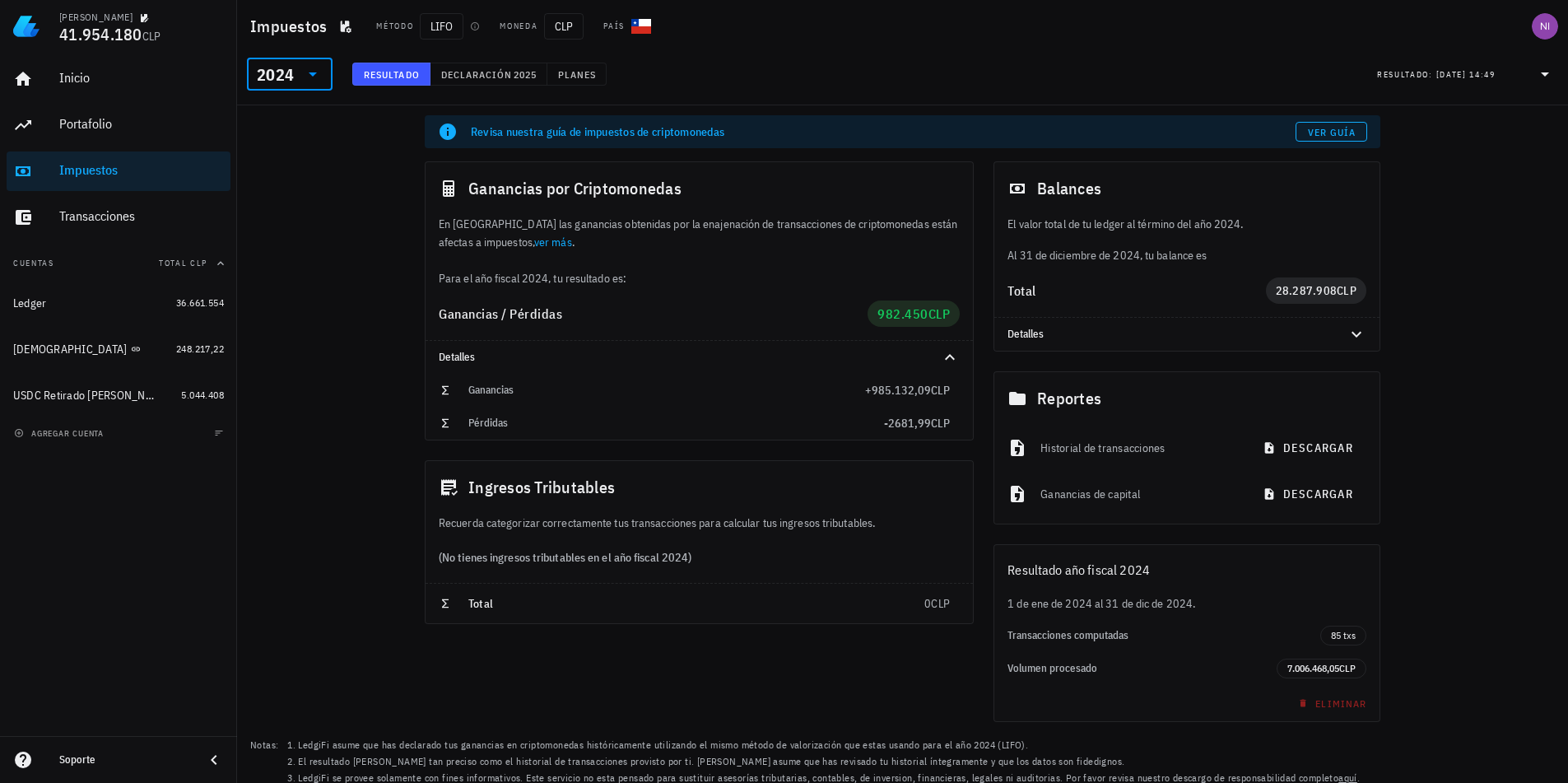
click at [288, 80] on div "2024" at bounding box center [275, 74] width 37 height 16
click at [280, 180] on div "2023" at bounding box center [290, 182] width 59 height 13
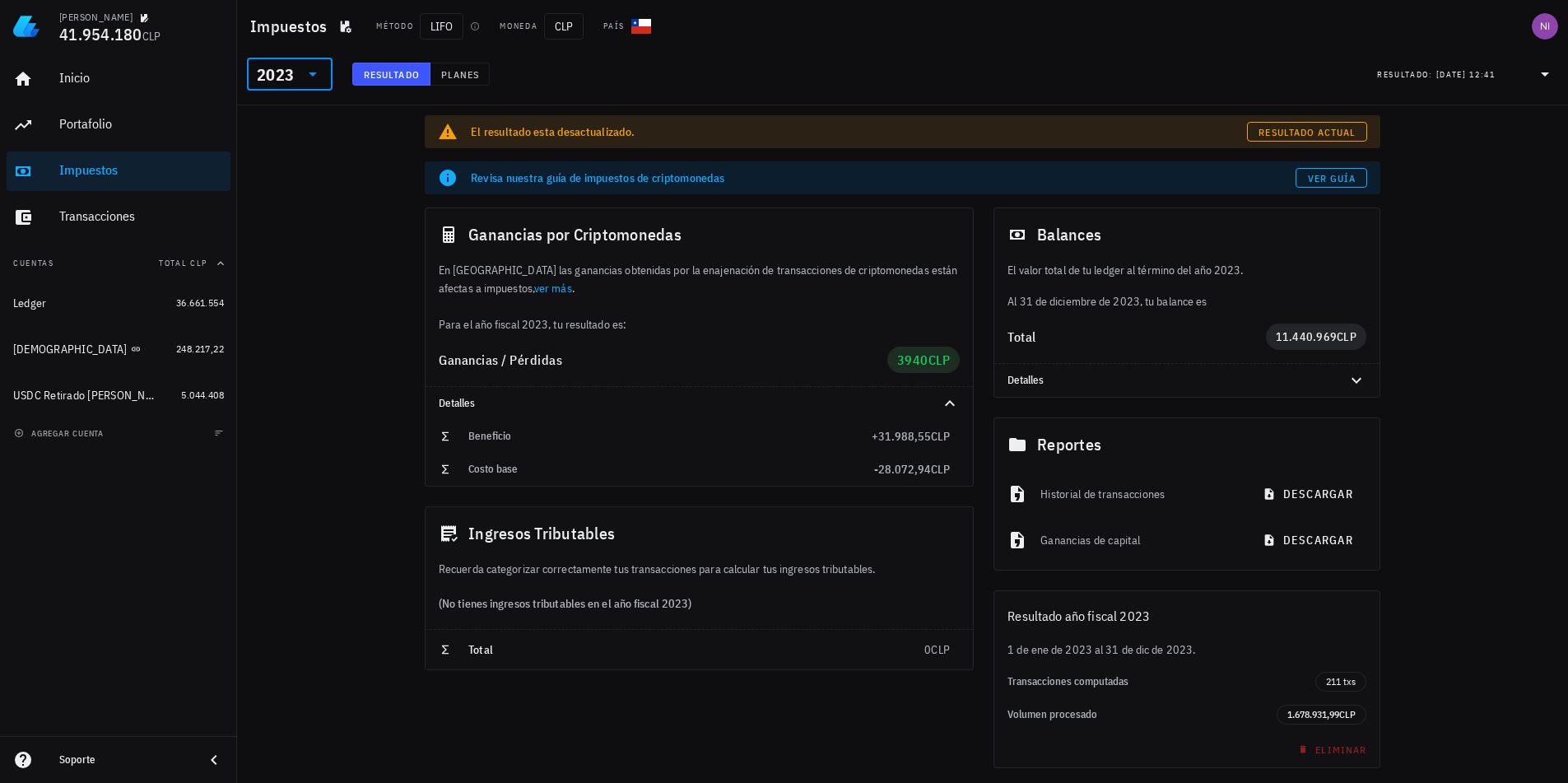
click at [1494, 67] on div "[DATE] 12:41" at bounding box center [1466, 74] width 59 height 16
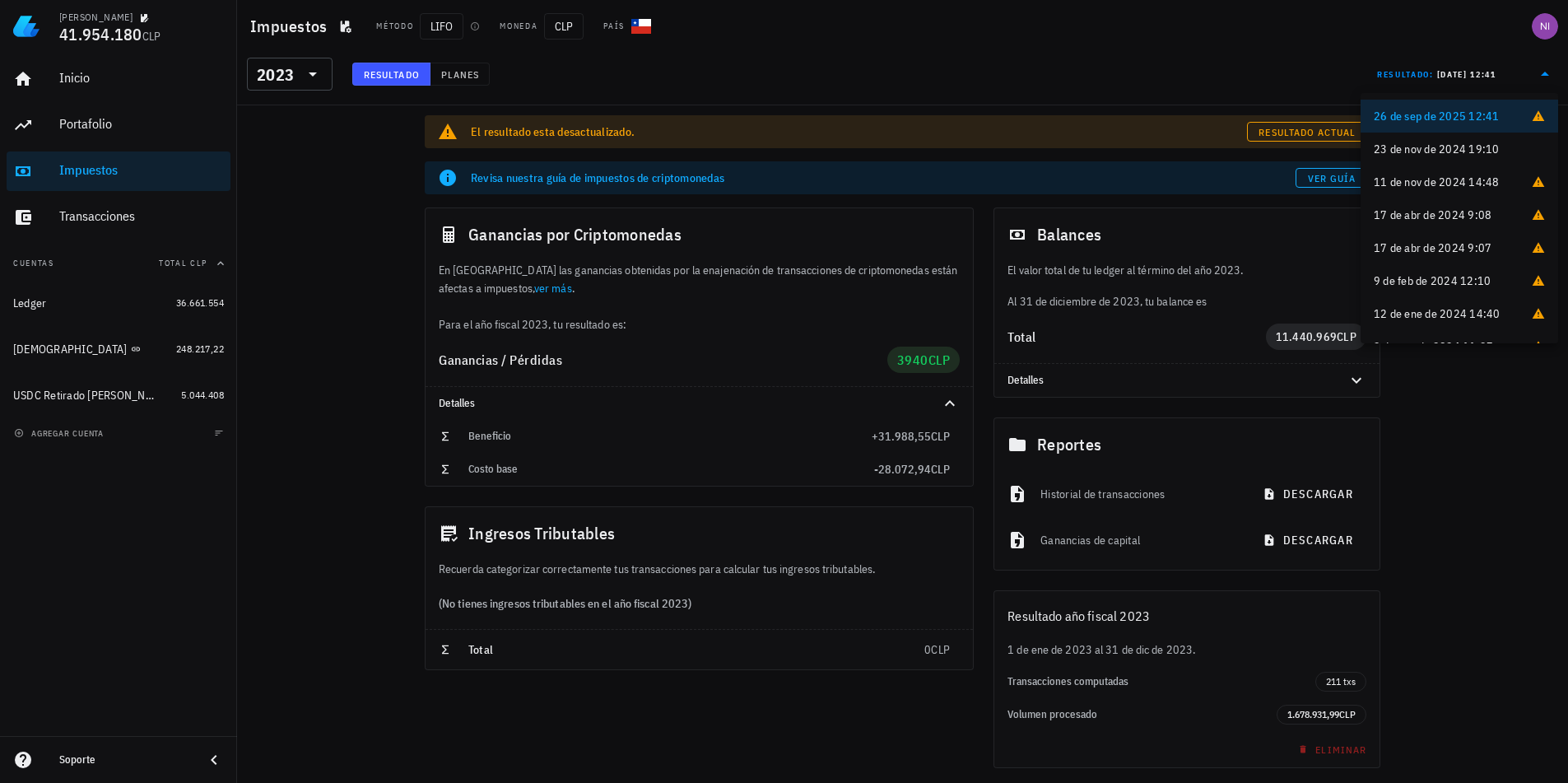
click at [1490, 67] on div "[DATE] 12:41" at bounding box center [1466, 74] width 59 height 16
click at [1318, 126] on span "Resultado actual" at bounding box center [1307, 131] width 98 height 12
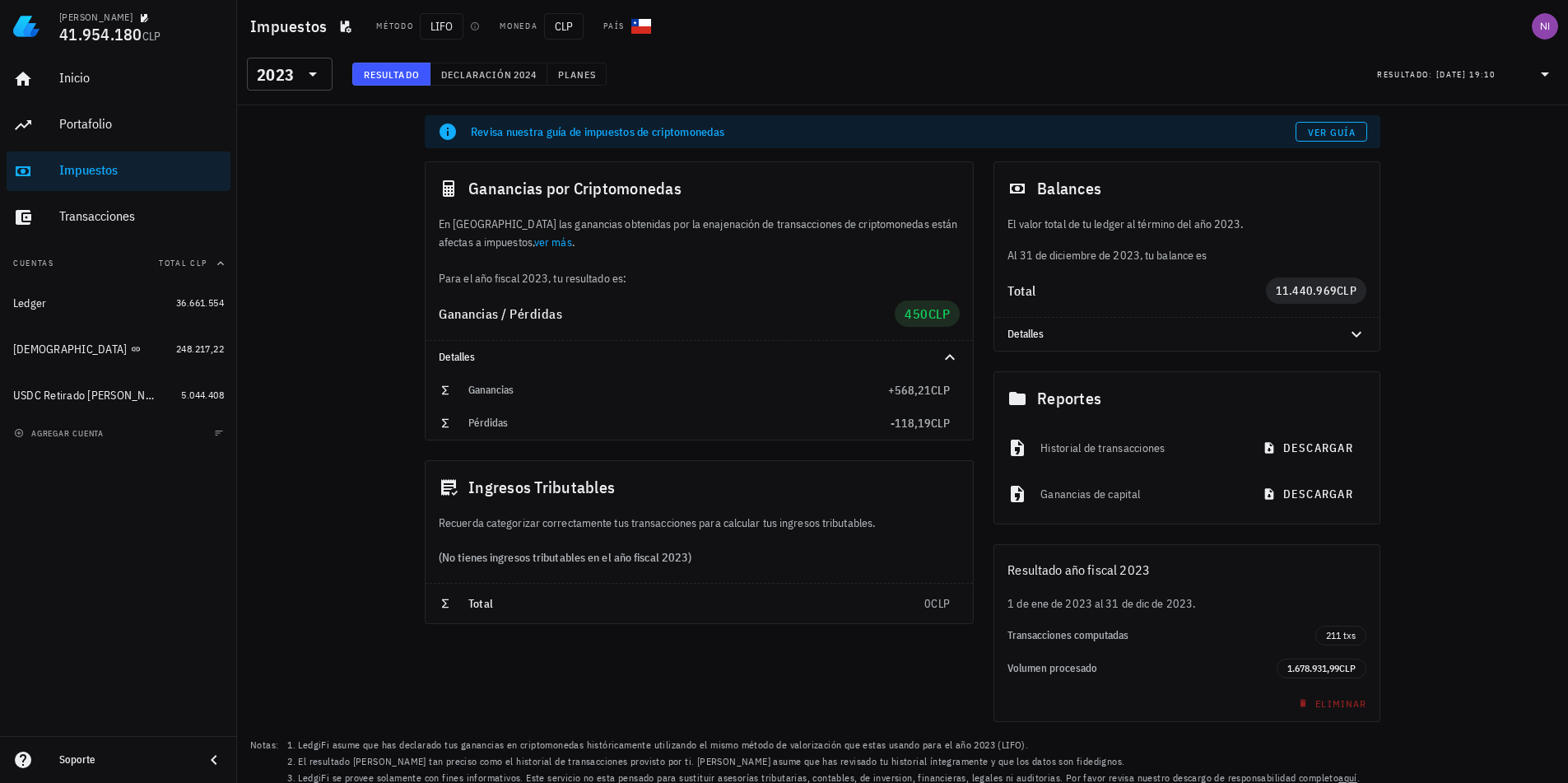
drag, startPoint x: 1401, startPoint y: 76, endPoint x: 1424, endPoint y: 79, distance: 23.2
click at [1401, 76] on div "Resultado:" at bounding box center [1406, 73] width 59 height 21
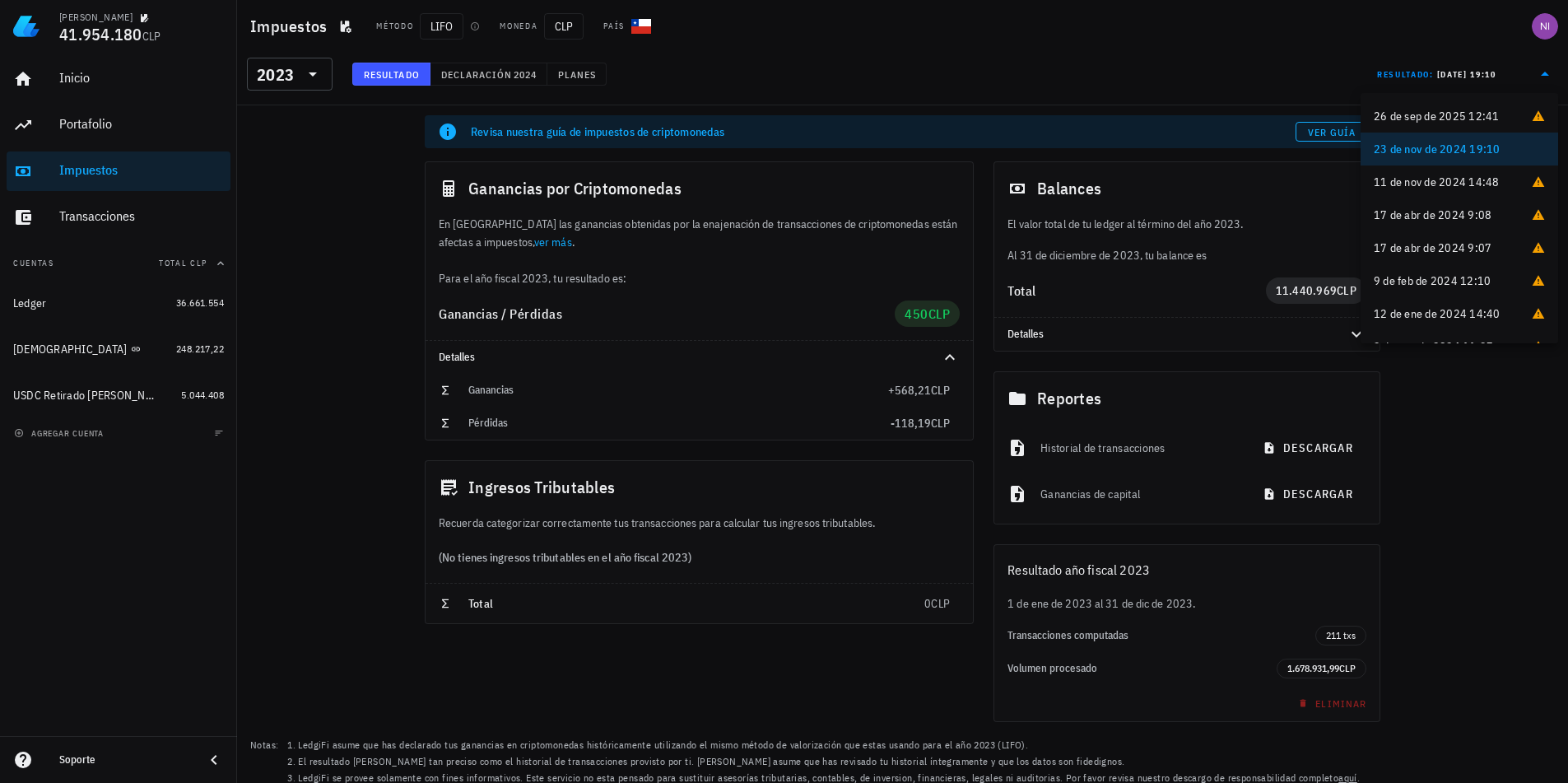
drag, startPoint x: 1159, startPoint y: 35, endPoint x: 1115, endPoint y: 38, distance: 44.1
click at [1156, 34] on div "Impuestos Método LIFO Moneda CLP País" at bounding box center [903, 26] width 1331 height 53
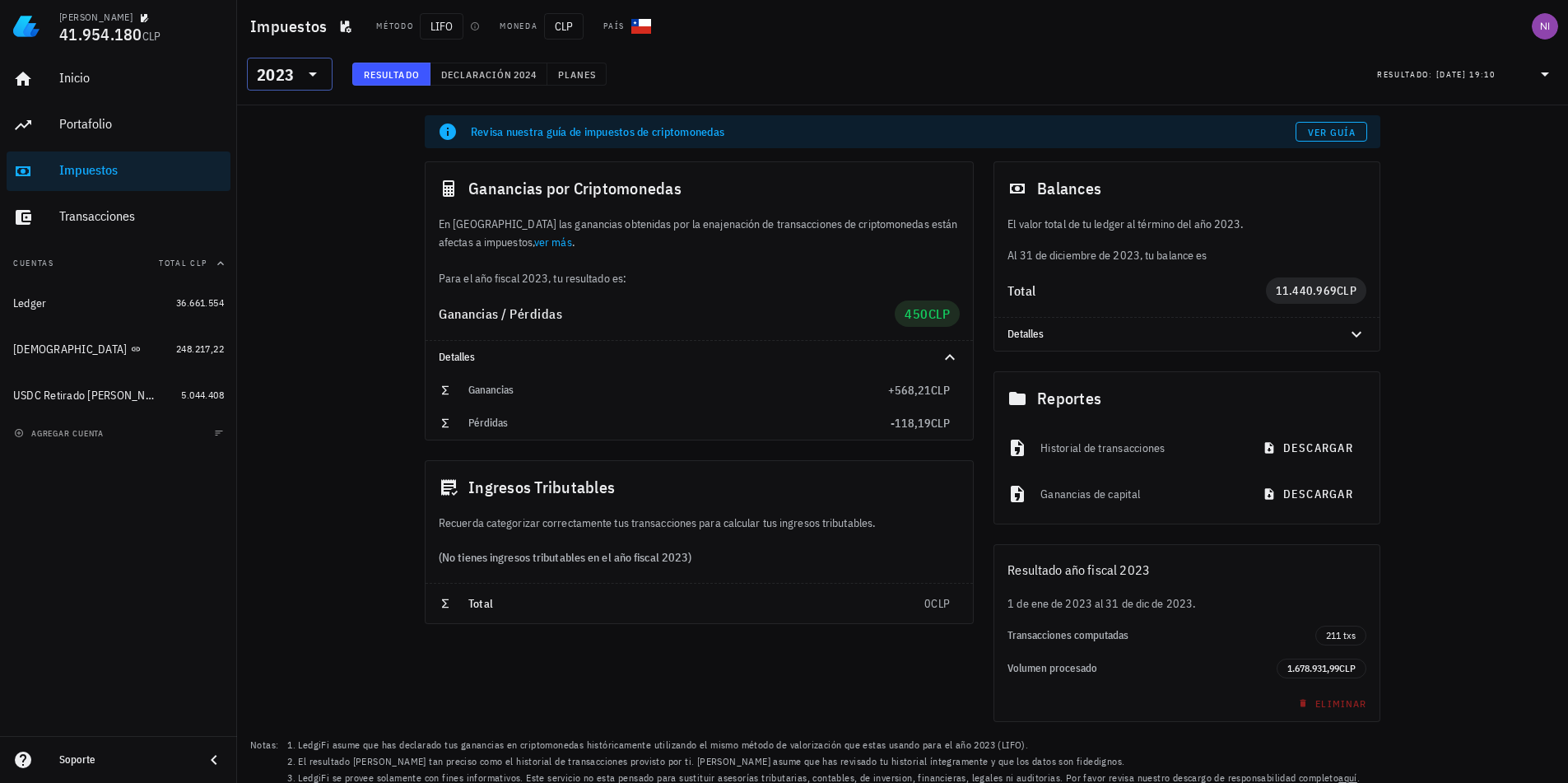
click at [301, 64] on div at bounding box center [311, 73] width 23 height 20
click at [268, 212] on div "2022" at bounding box center [290, 215] width 59 height 13
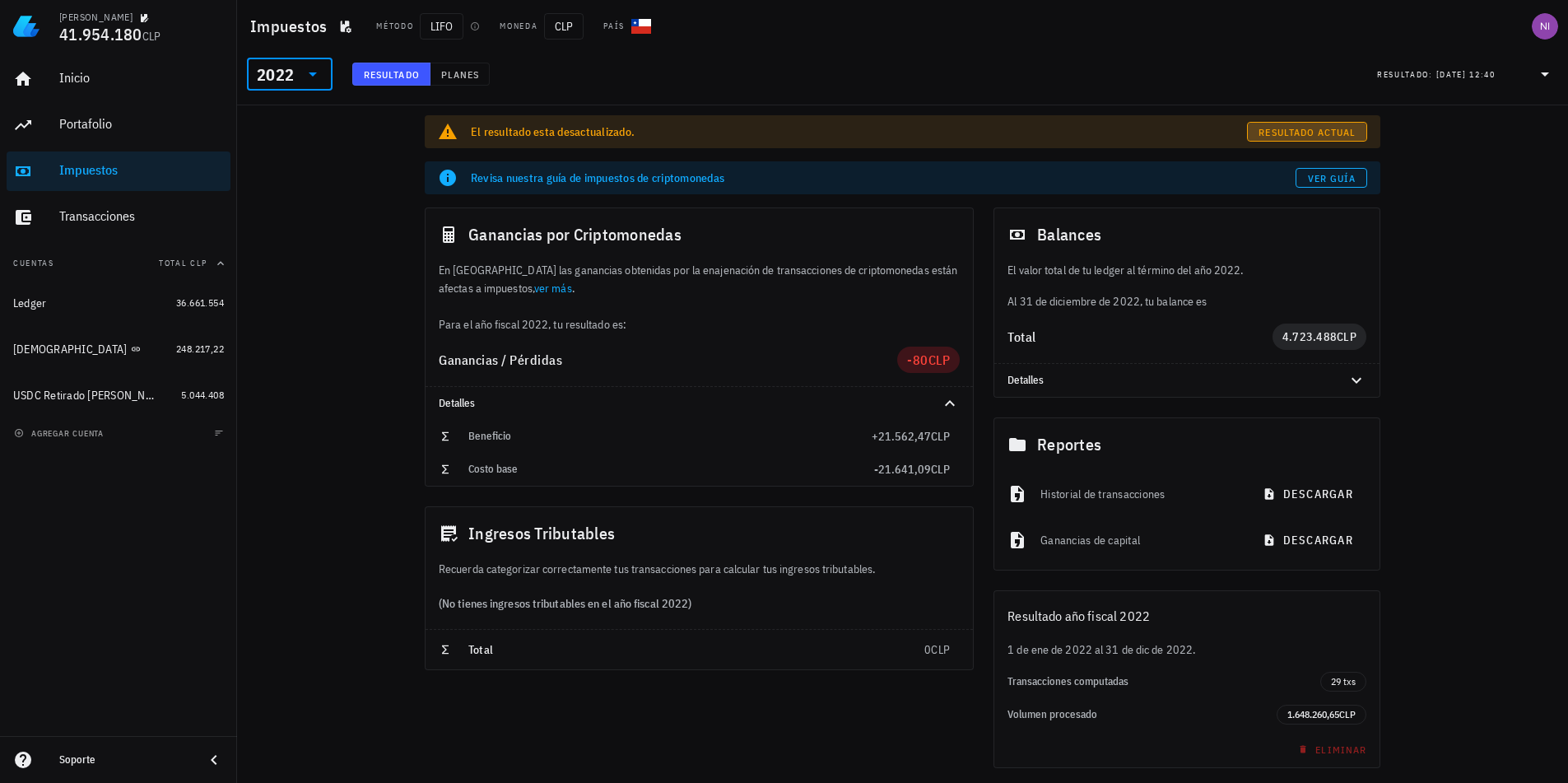
click at [1315, 133] on span "Resultado actual" at bounding box center [1307, 131] width 98 height 12
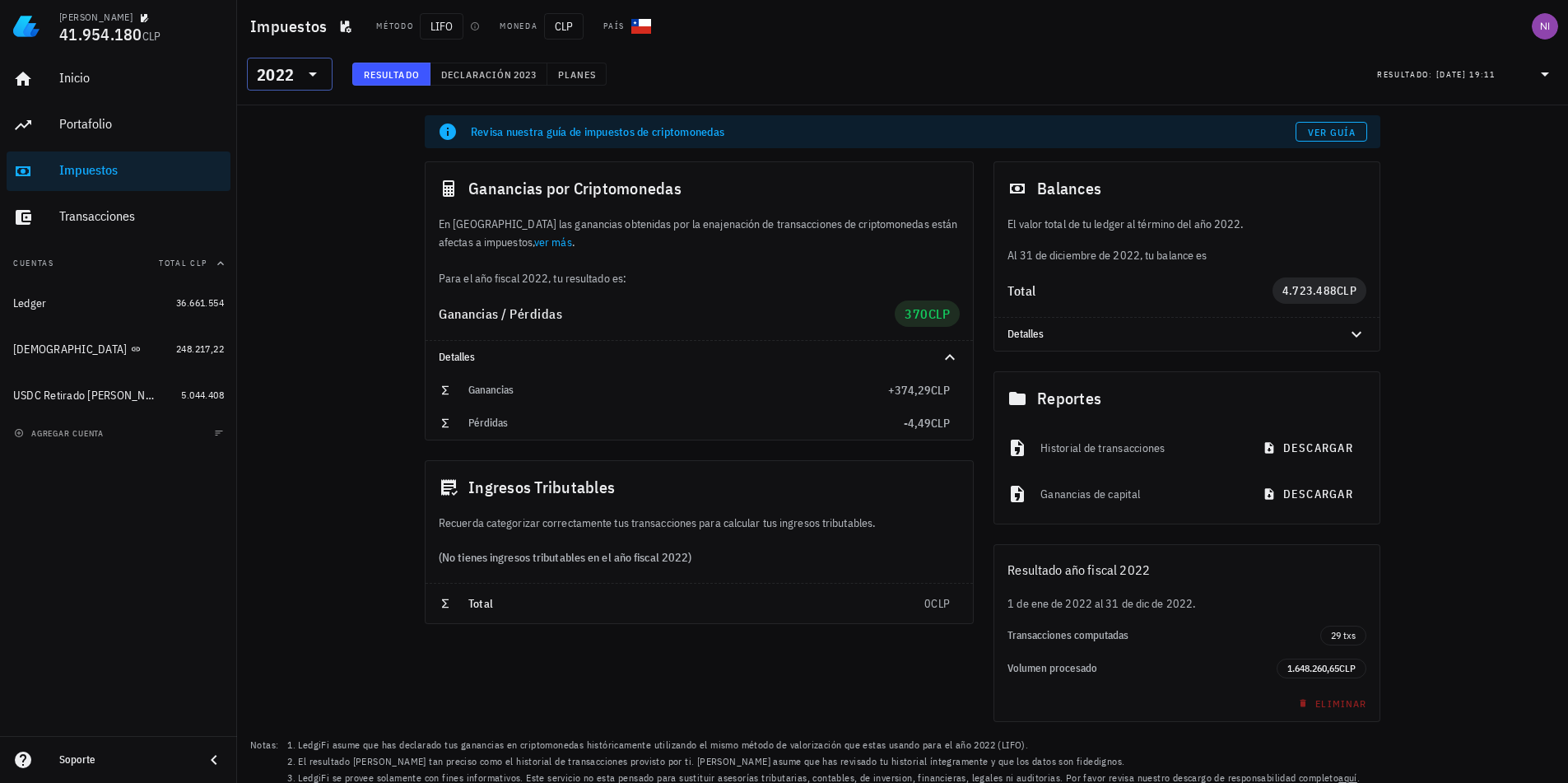
click at [291, 81] on div "2022" at bounding box center [275, 74] width 37 height 16
click at [298, 242] on div "2021" at bounding box center [290, 248] width 59 height 13
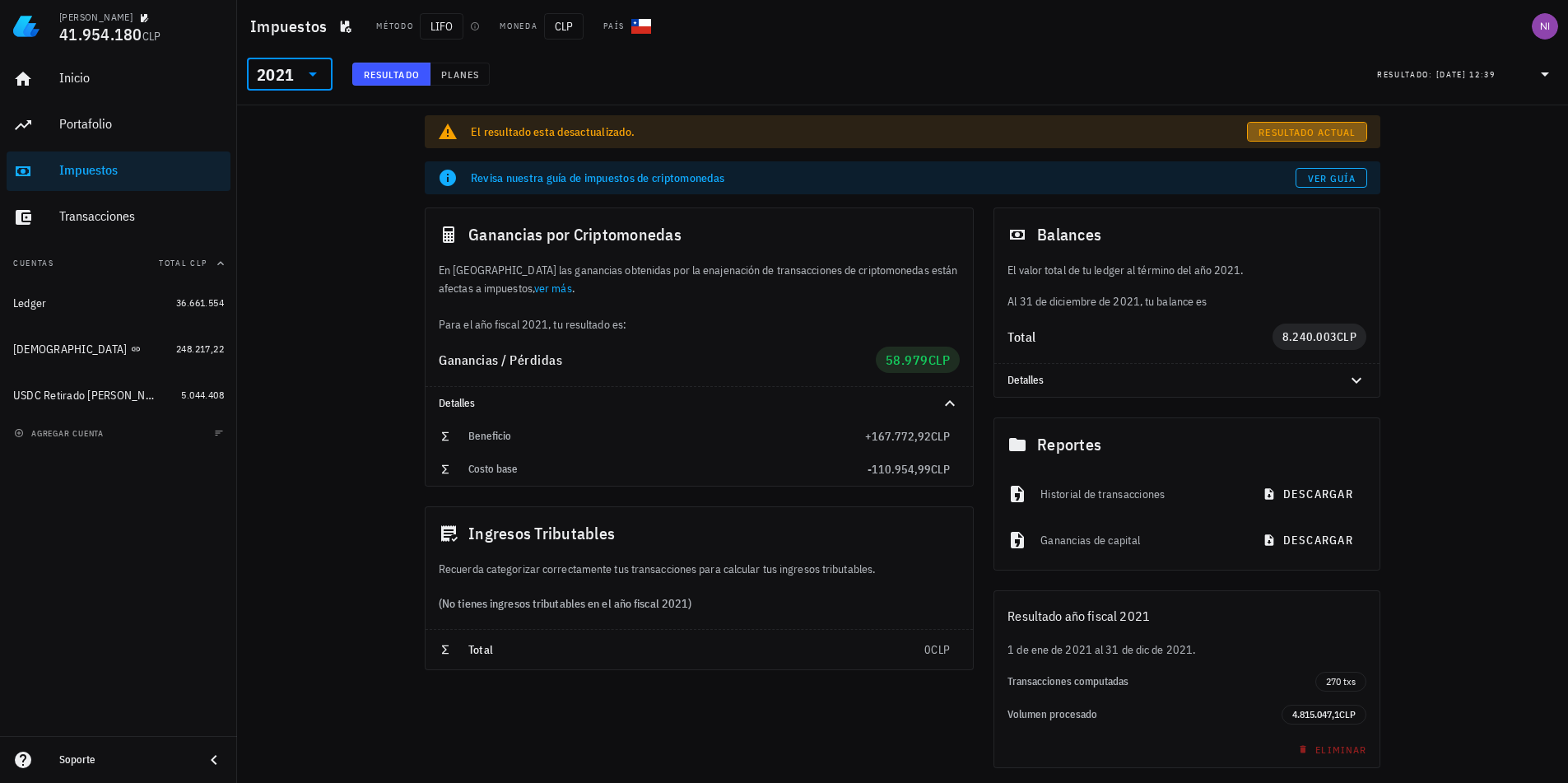
click at [1302, 131] on span "Resultado actual" at bounding box center [1307, 131] width 98 height 12
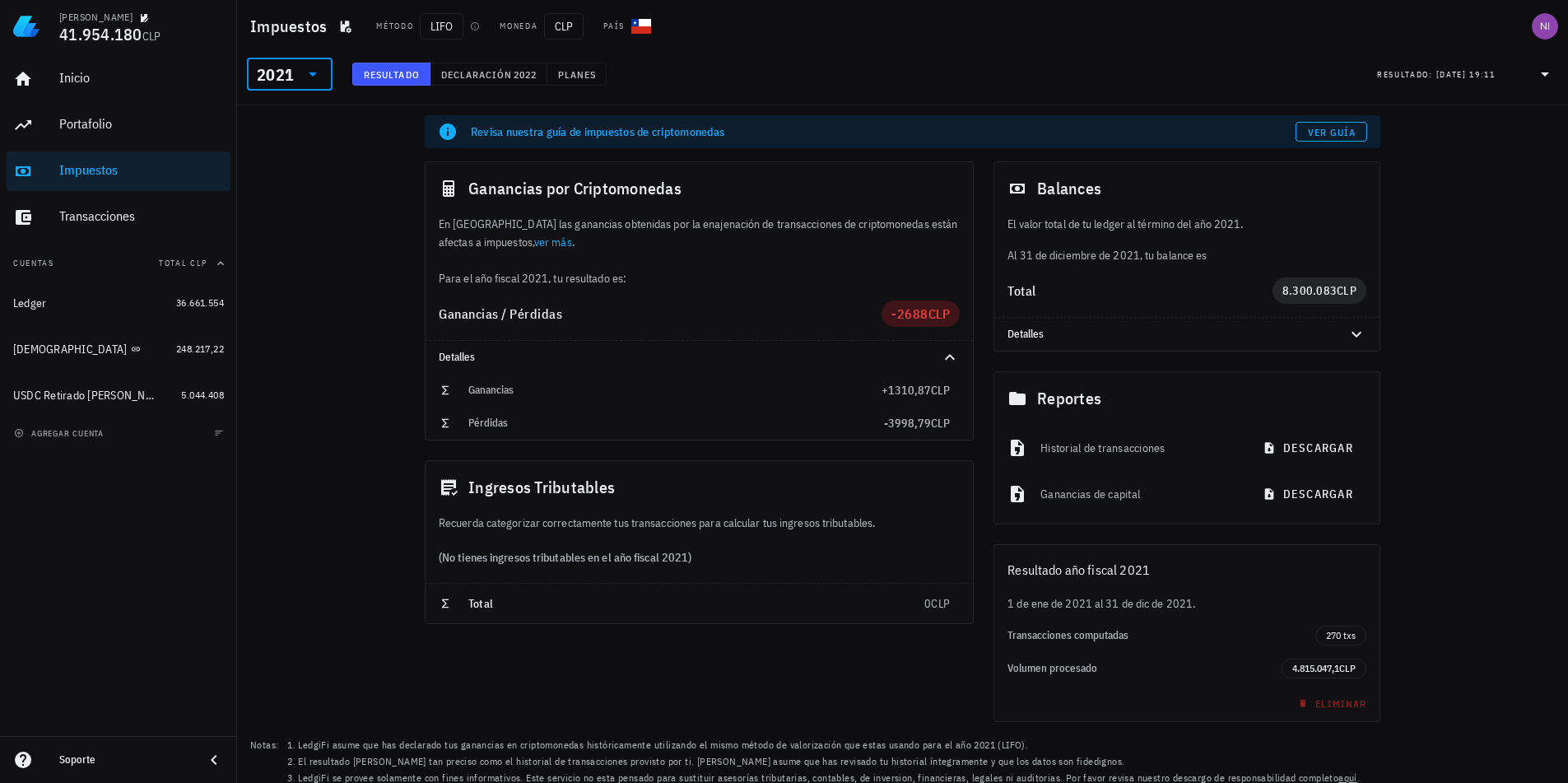
click at [297, 72] on input "text" at bounding box center [298, 73] width 3 height 26
click at [283, 273] on div "2020" at bounding box center [290, 281] width 59 height 26
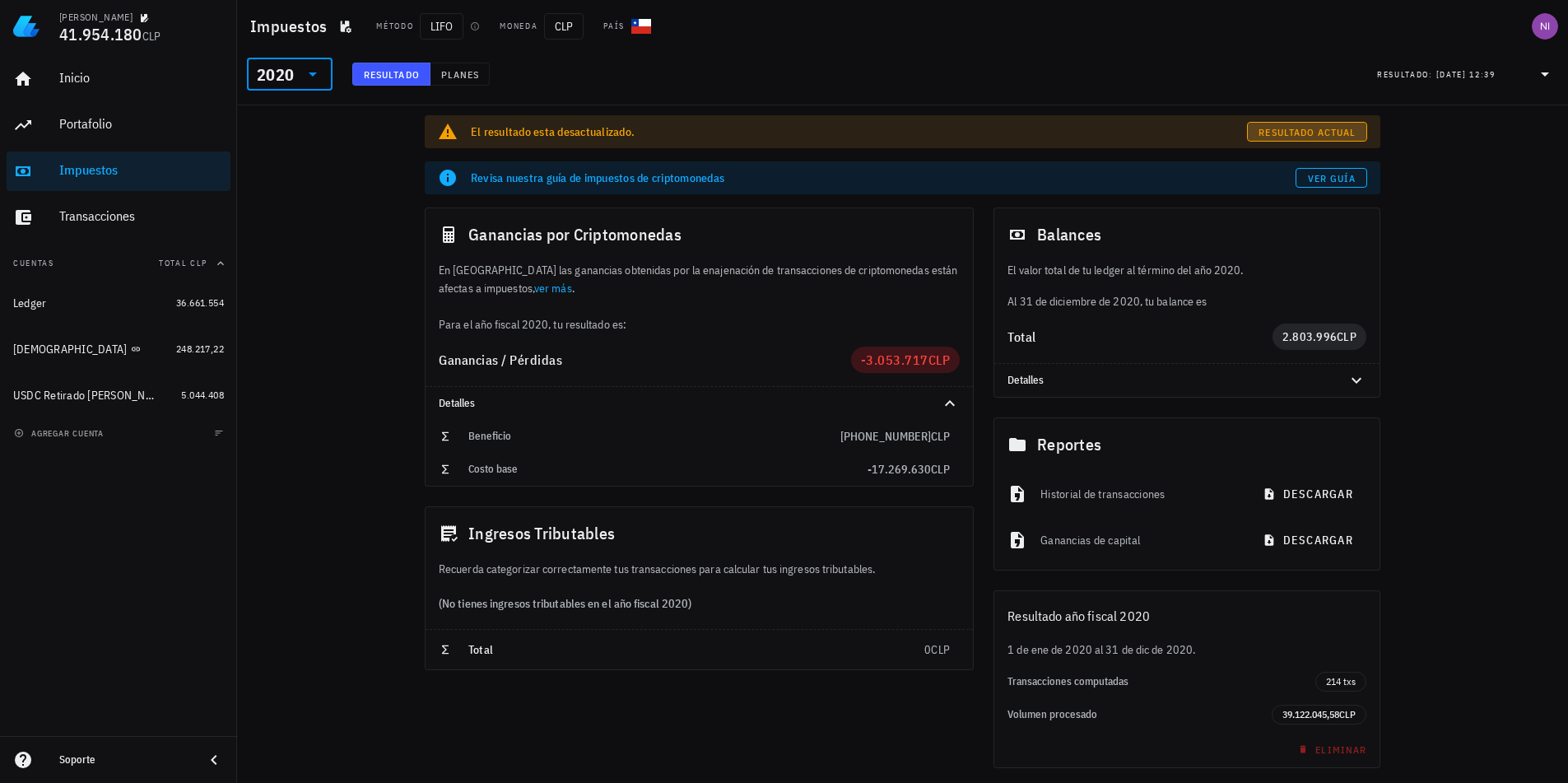
click at [1319, 131] on span "Resultado actual" at bounding box center [1307, 131] width 98 height 12
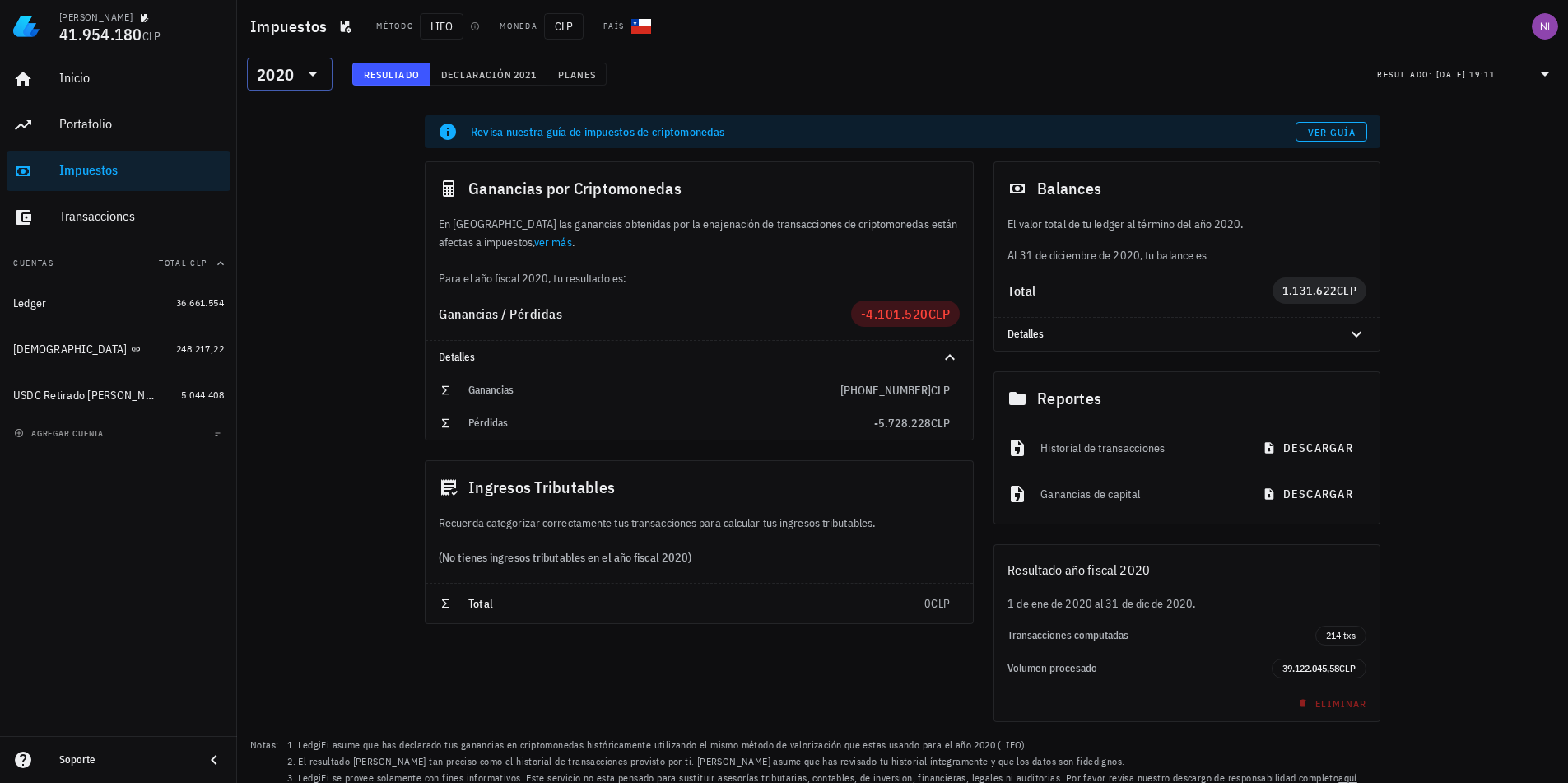
click at [312, 74] on icon at bounding box center [313, 74] width 9 height 4
click at [288, 303] on div "2019" at bounding box center [290, 314] width 59 height 26
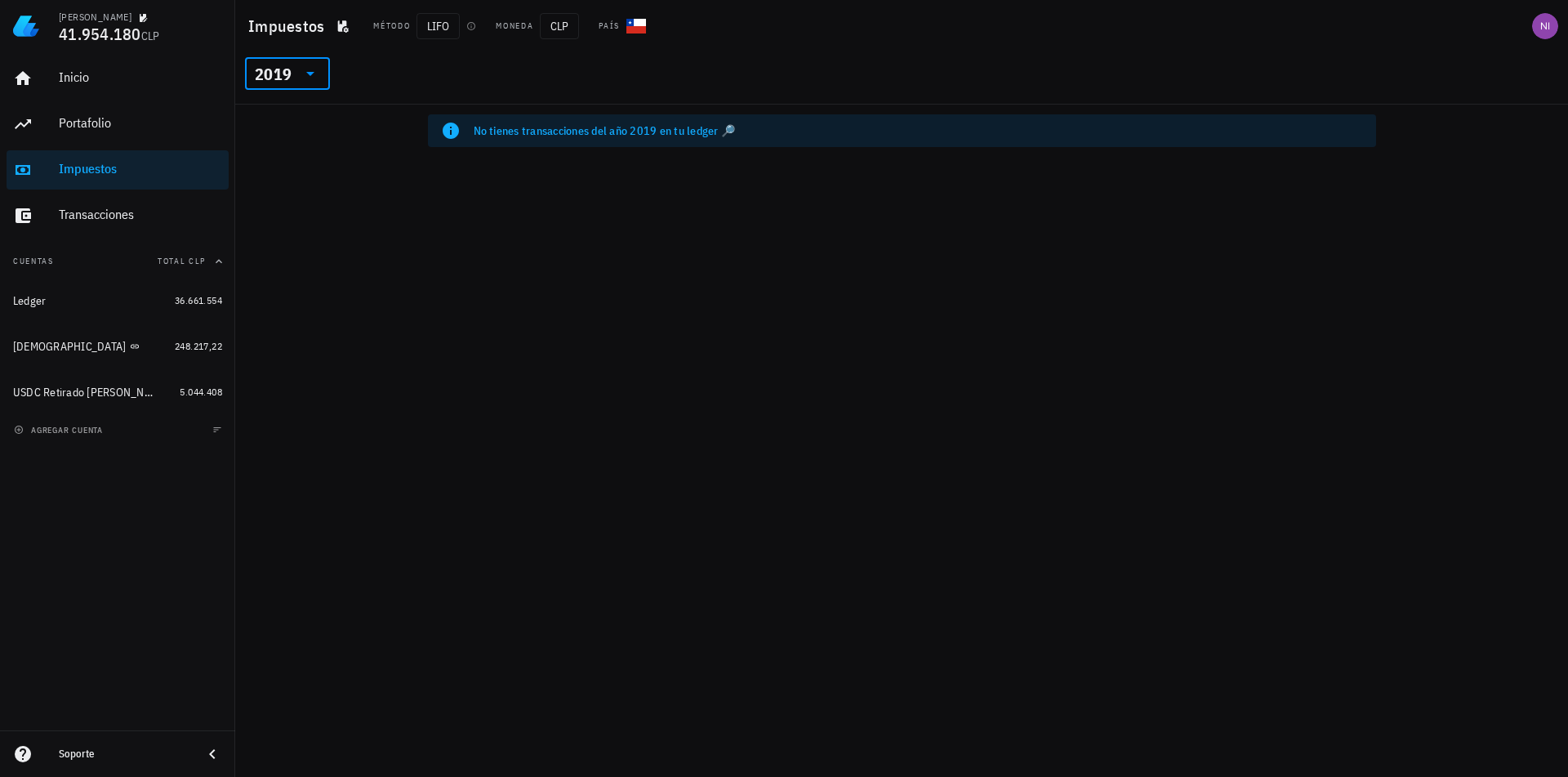
click at [264, 73] on div "2019" at bounding box center [273, 74] width 36 height 16
click at [278, 114] on div "2025" at bounding box center [287, 115] width 58 height 13
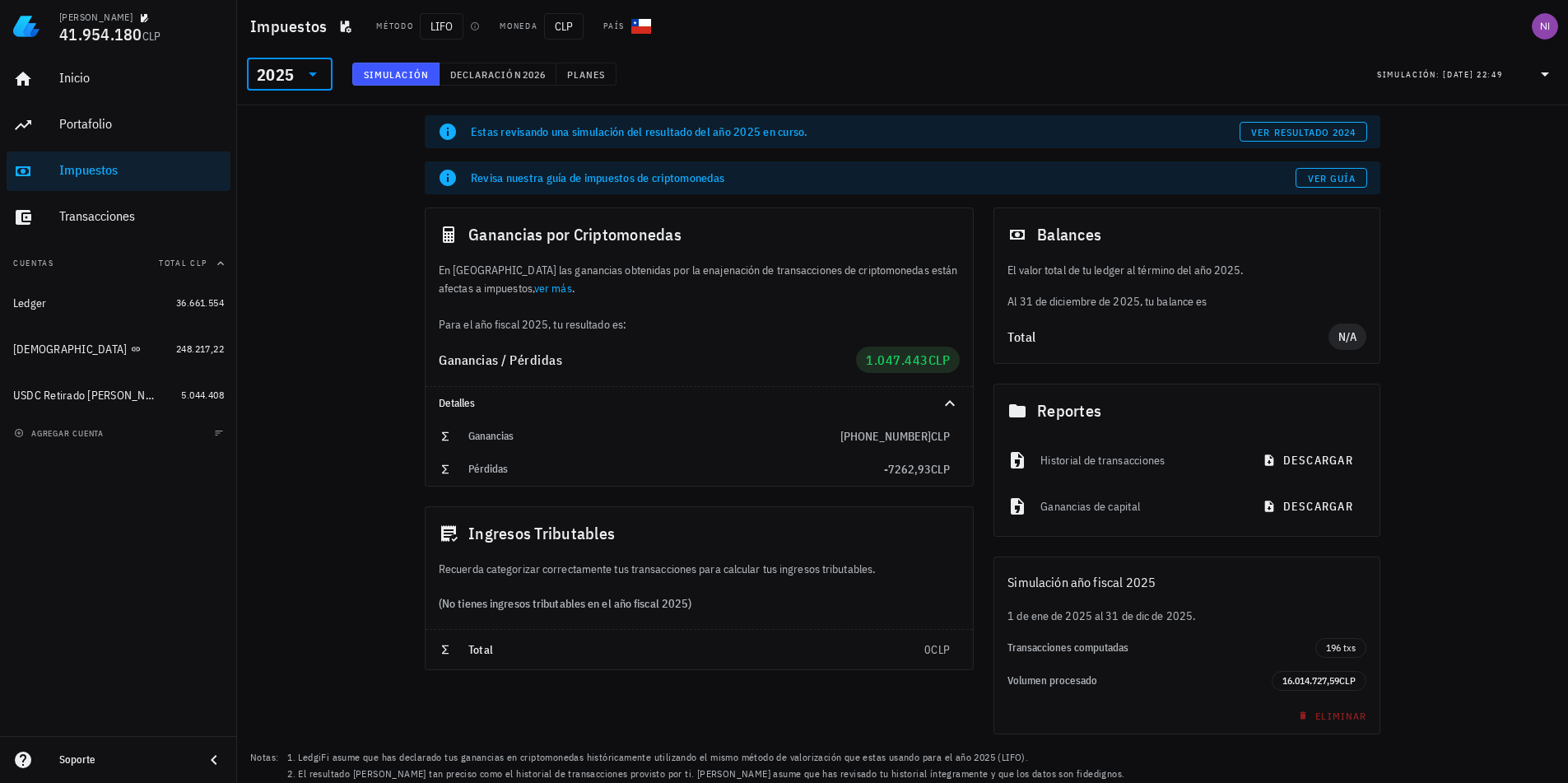
click at [93, 99] on div "Inicio [GEOGRAPHIC_DATA] Impuestos [GEOGRAPHIC_DATA]" at bounding box center [119, 149] width 224 height 191
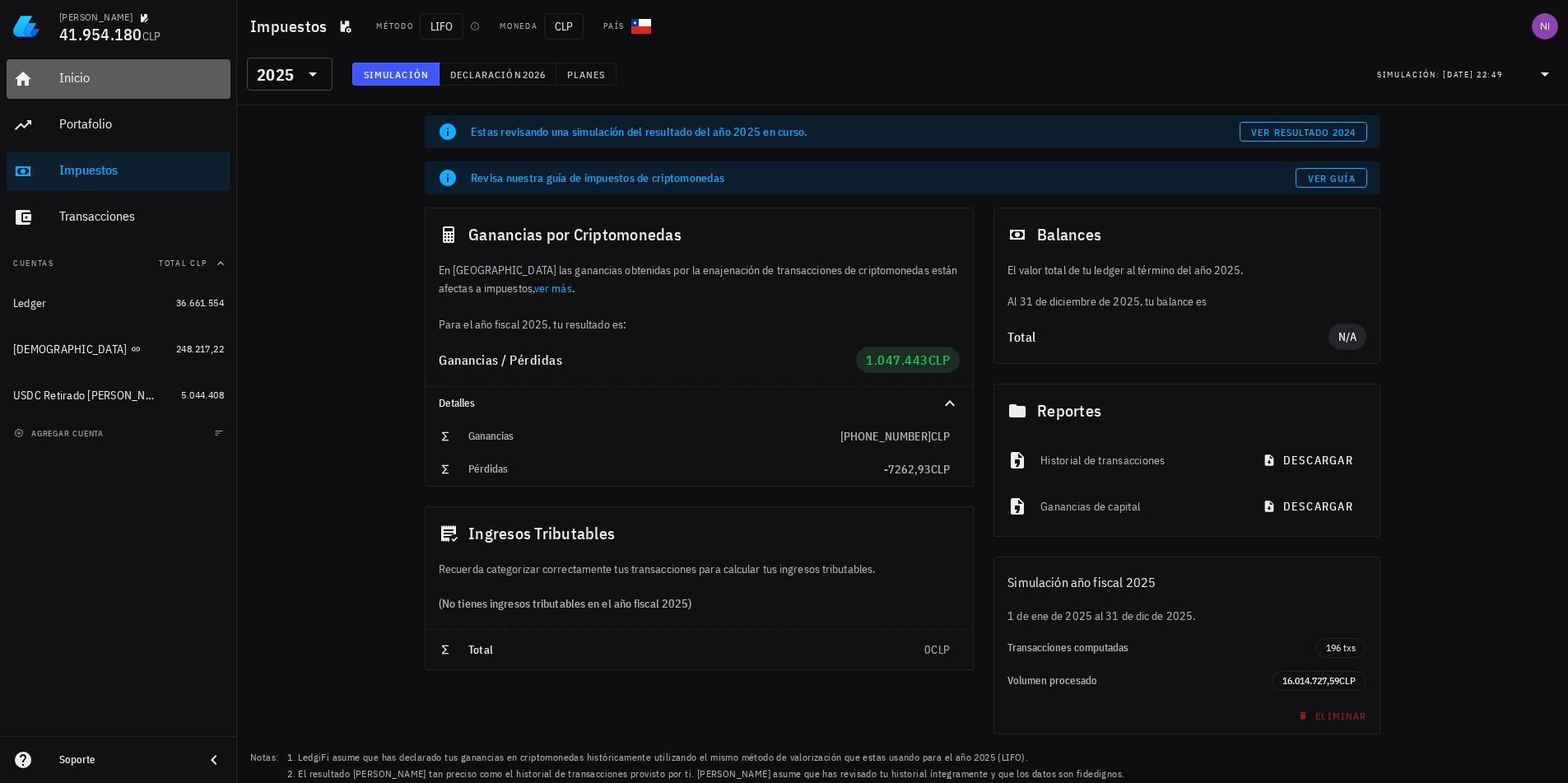
click at [88, 72] on div "Inicio" at bounding box center [141, 78] width 165 height 15
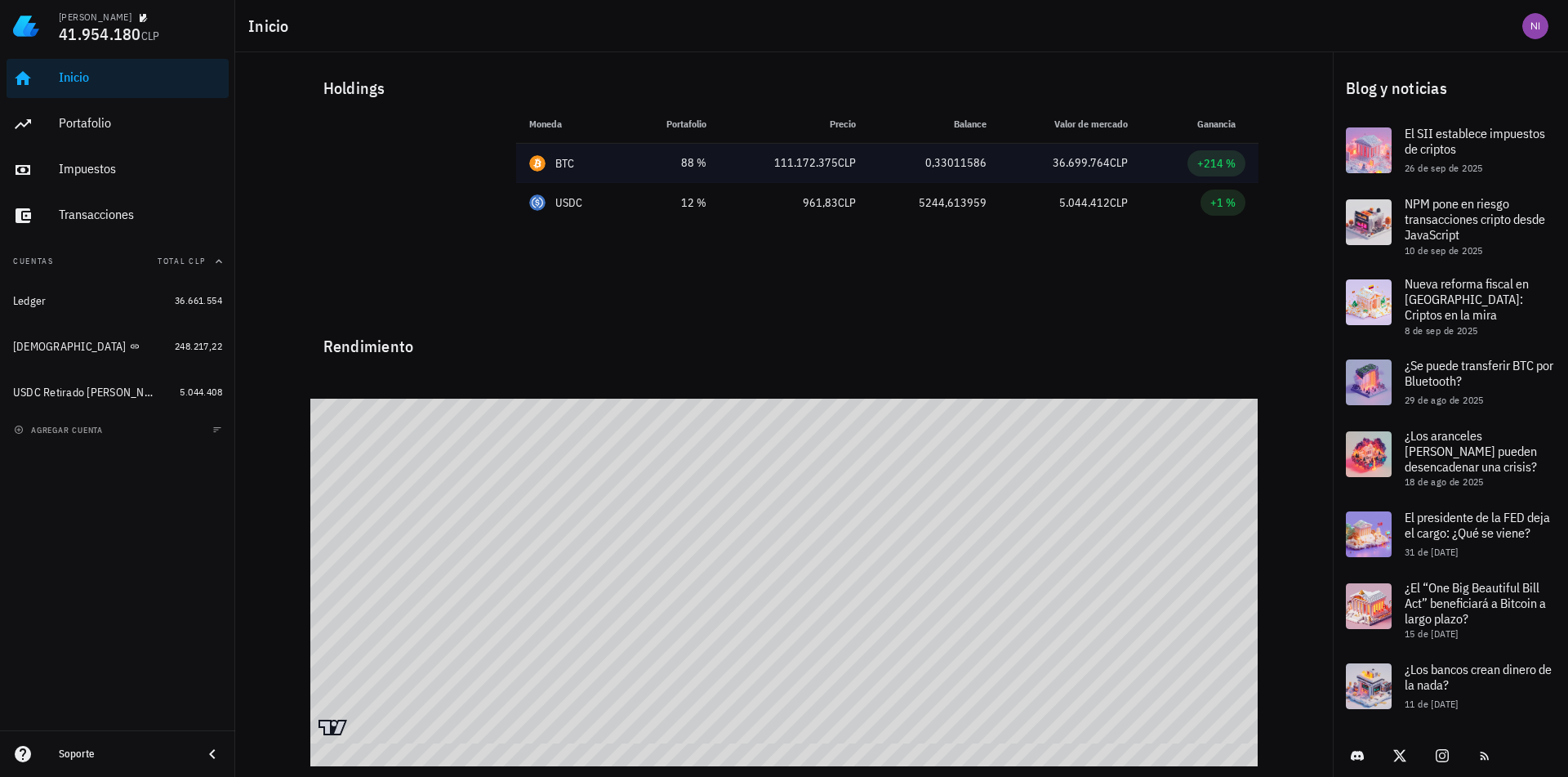
click at [582, 170] on div "BTC" at bounding box center [572, 163] width 85 height 16
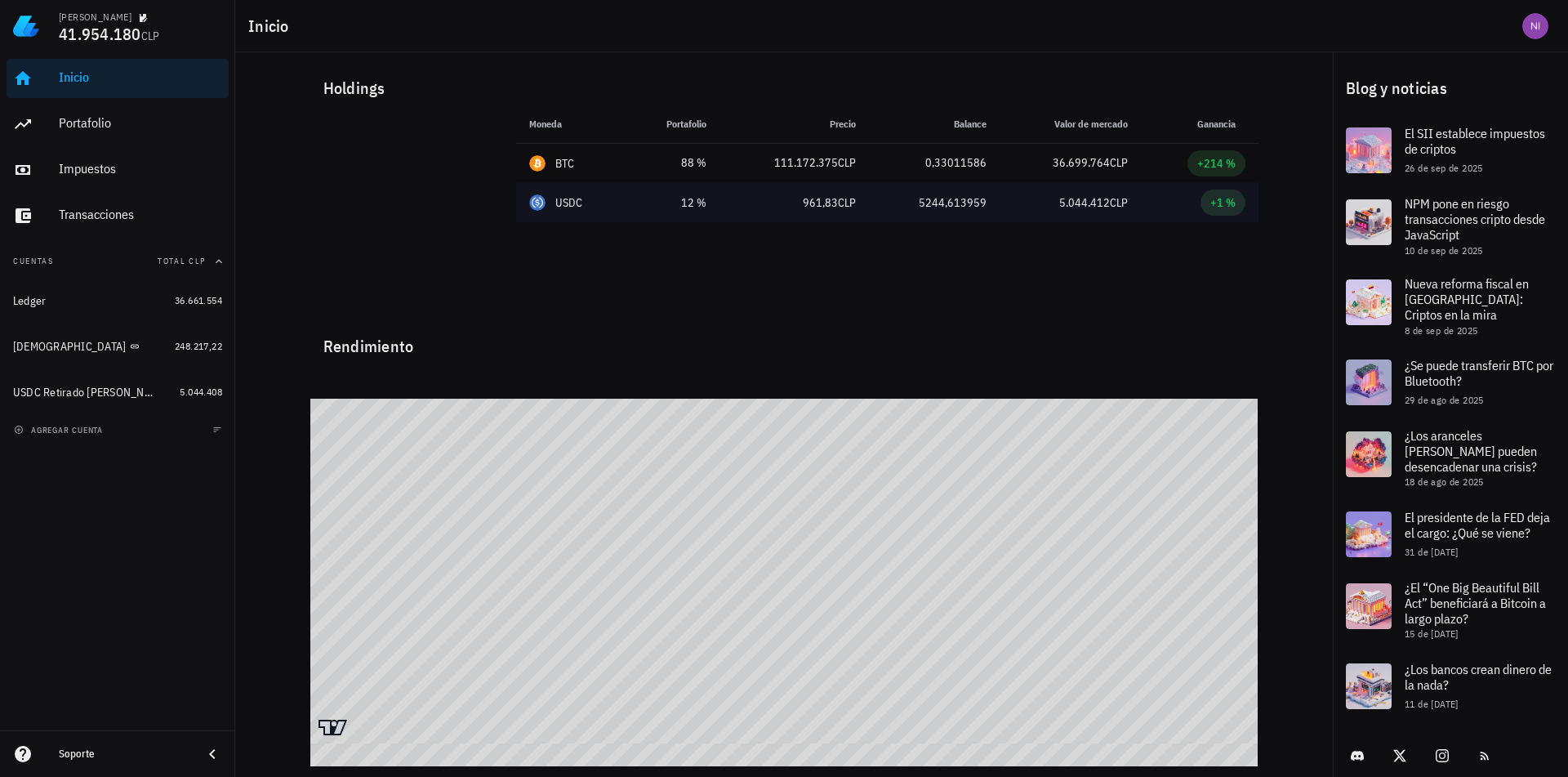
click at [629, 203] on td "12 %" at bounding box center [673, 203] width 92 height 39
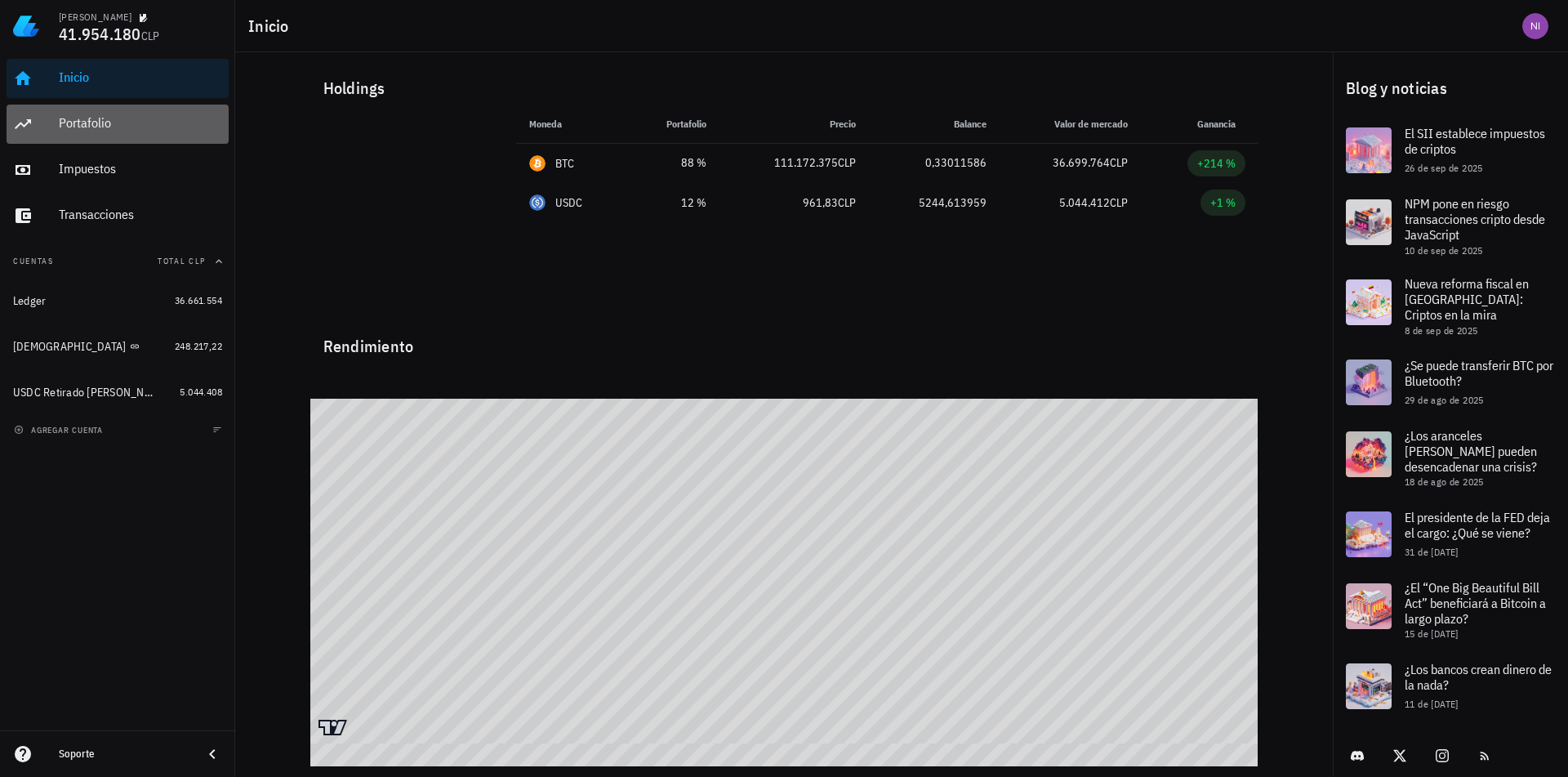
click at [101, 121] on div "Portafolio" at bounding box center [140, 123] width 163 height 15
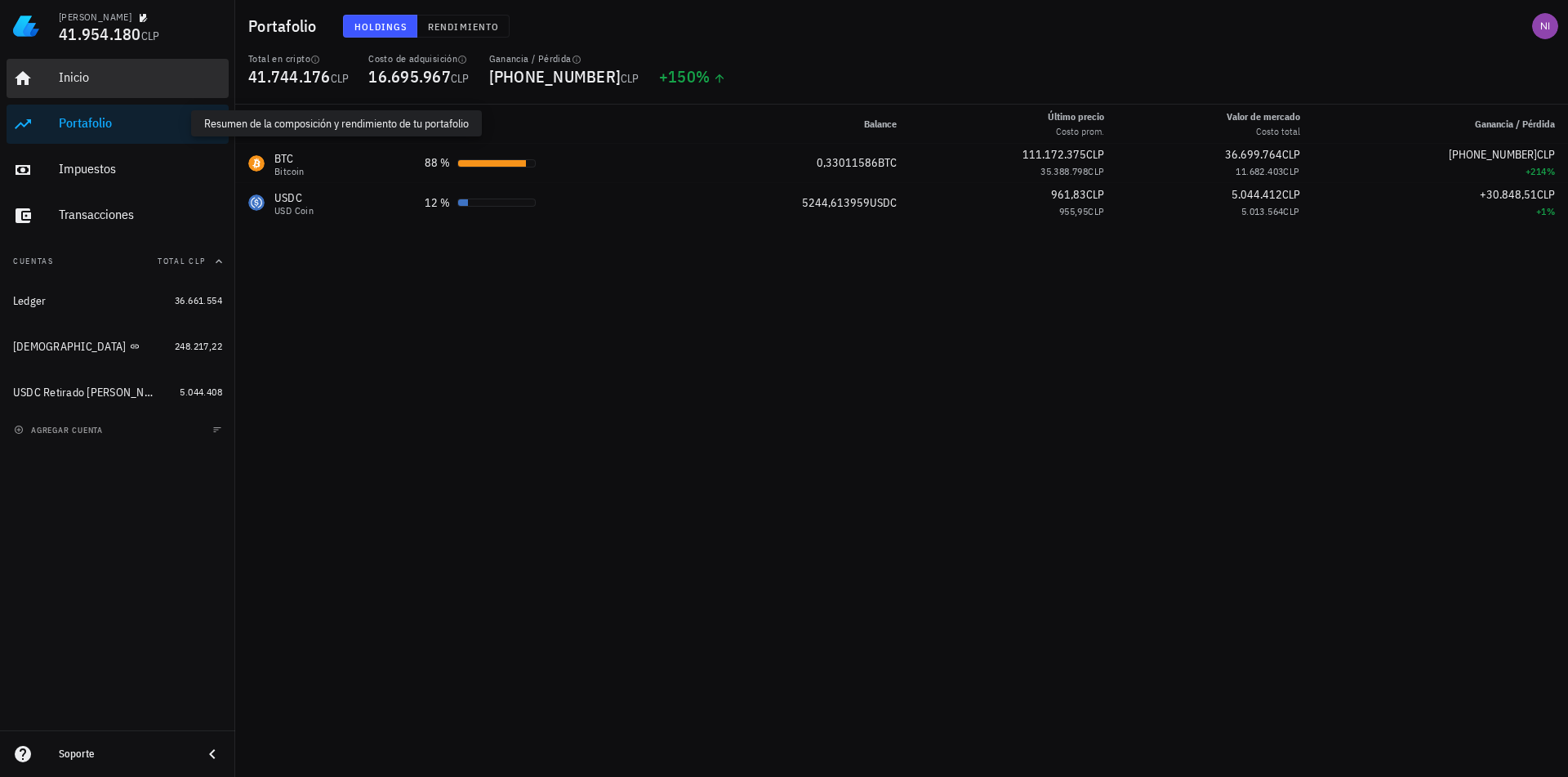
click at [103, 89] on div "Inicio" at bounding box center [140, 77] width 163 height 36
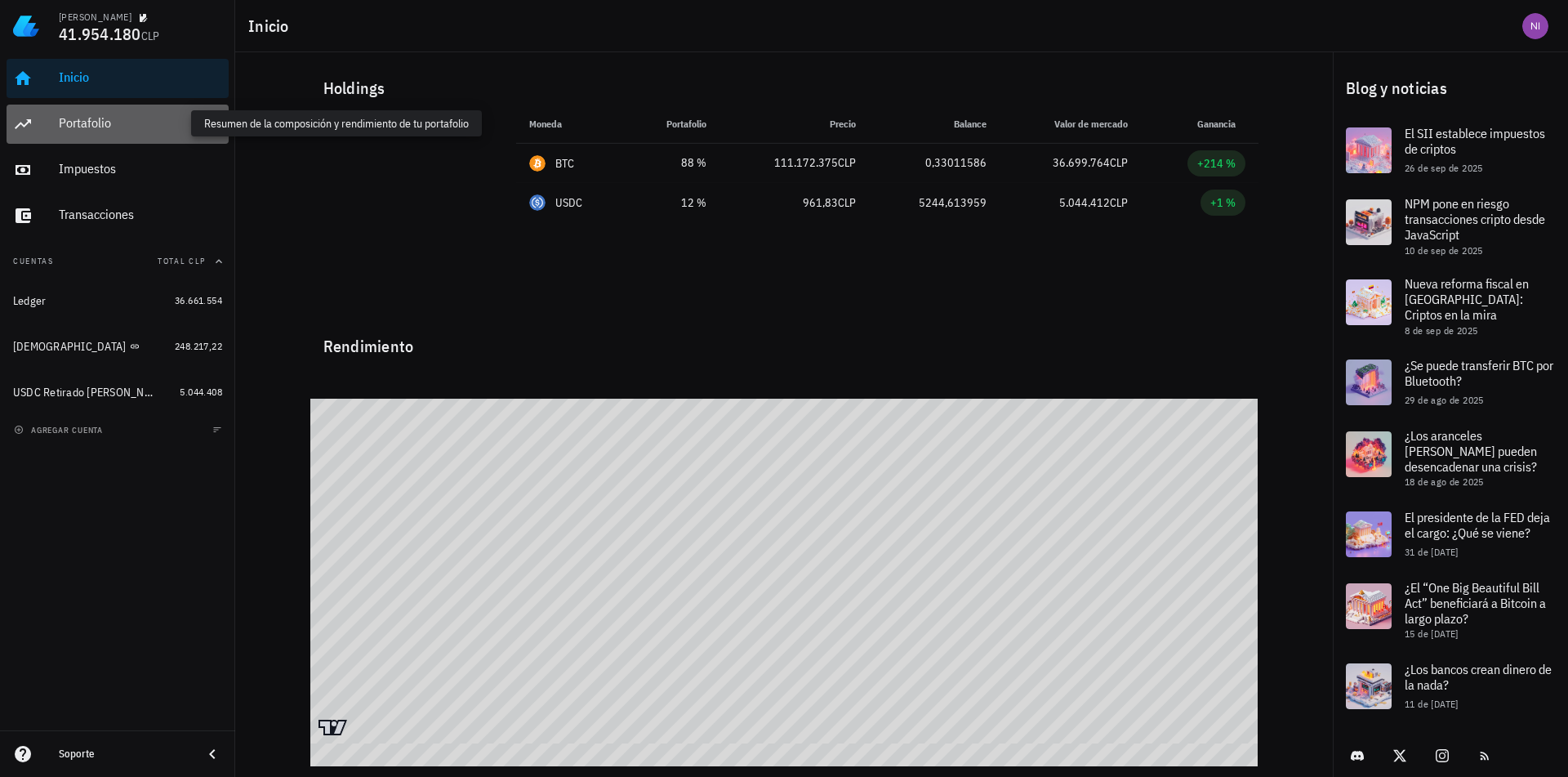
click at [114, 117] on div "Portafolio" at bounding box center [140, 123] width 163 height 15
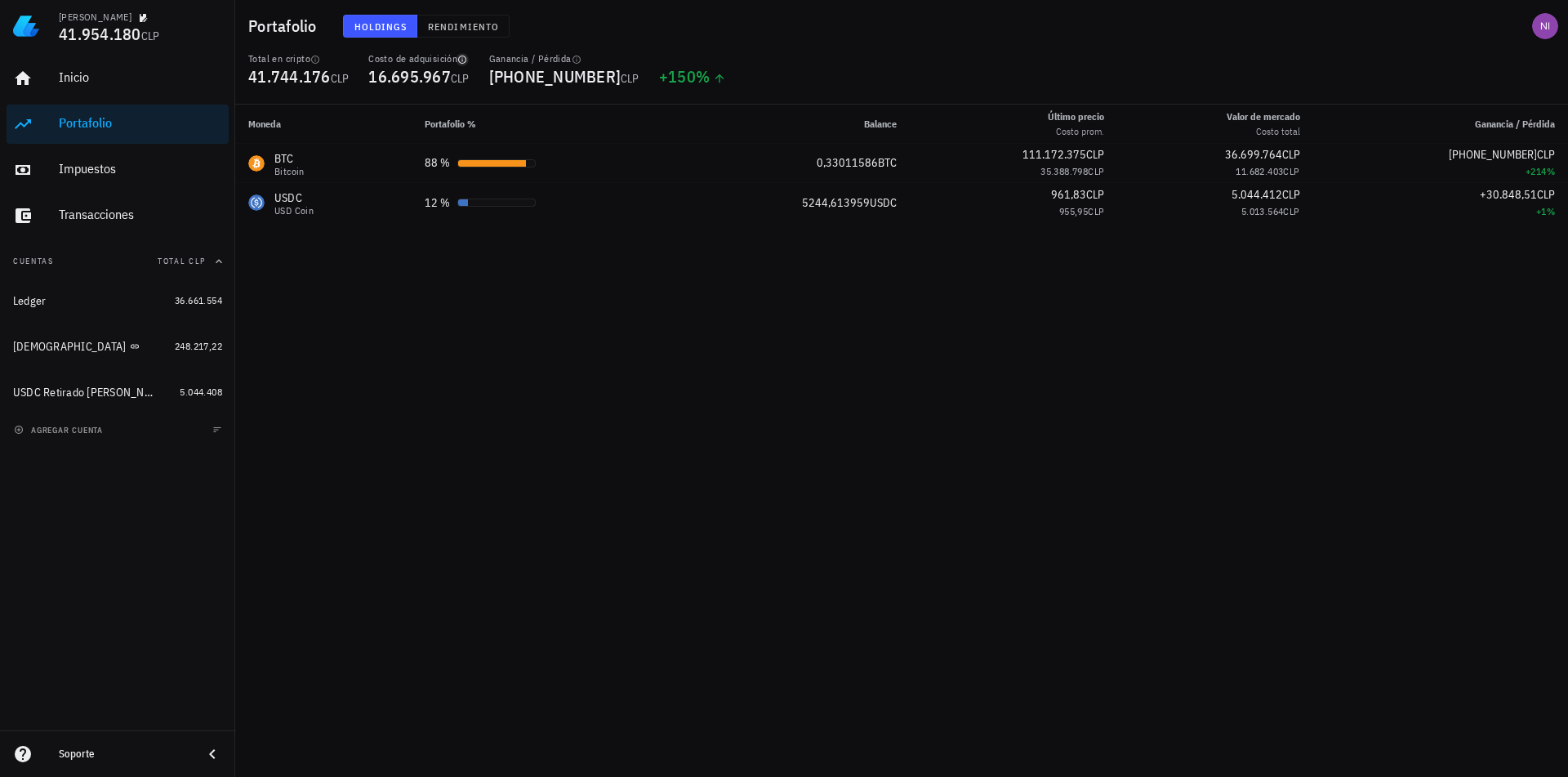
click at [465, 58] on icon "button" at bounding box center [463, 60] width 10 height 10
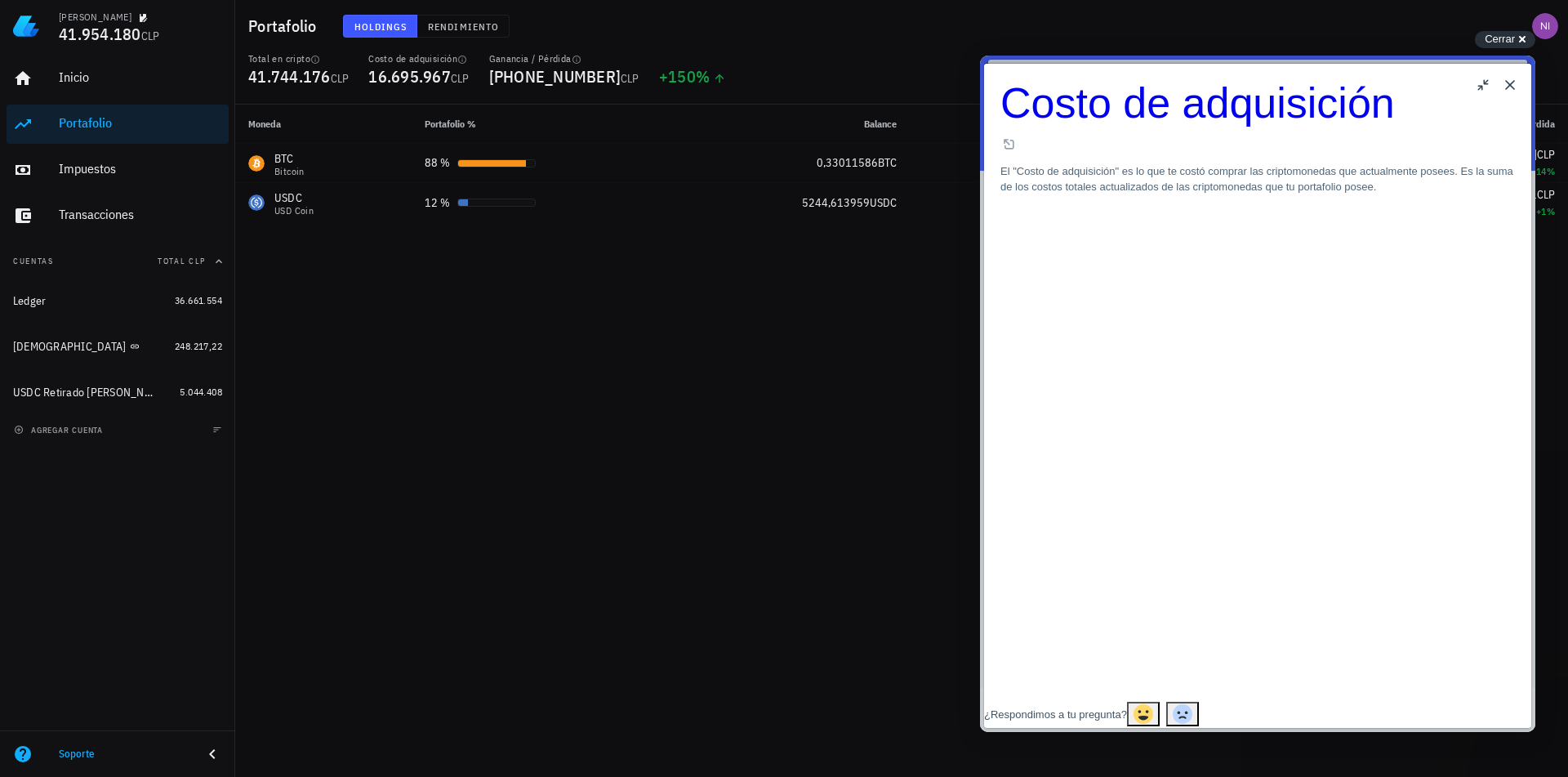
click at [1512, 82] on button "Close" at bounding box center [1510, 85] width 26 height 26
click at [1511, 90] on button "Close" at bounding box center [1510, 85] width 26 height 26
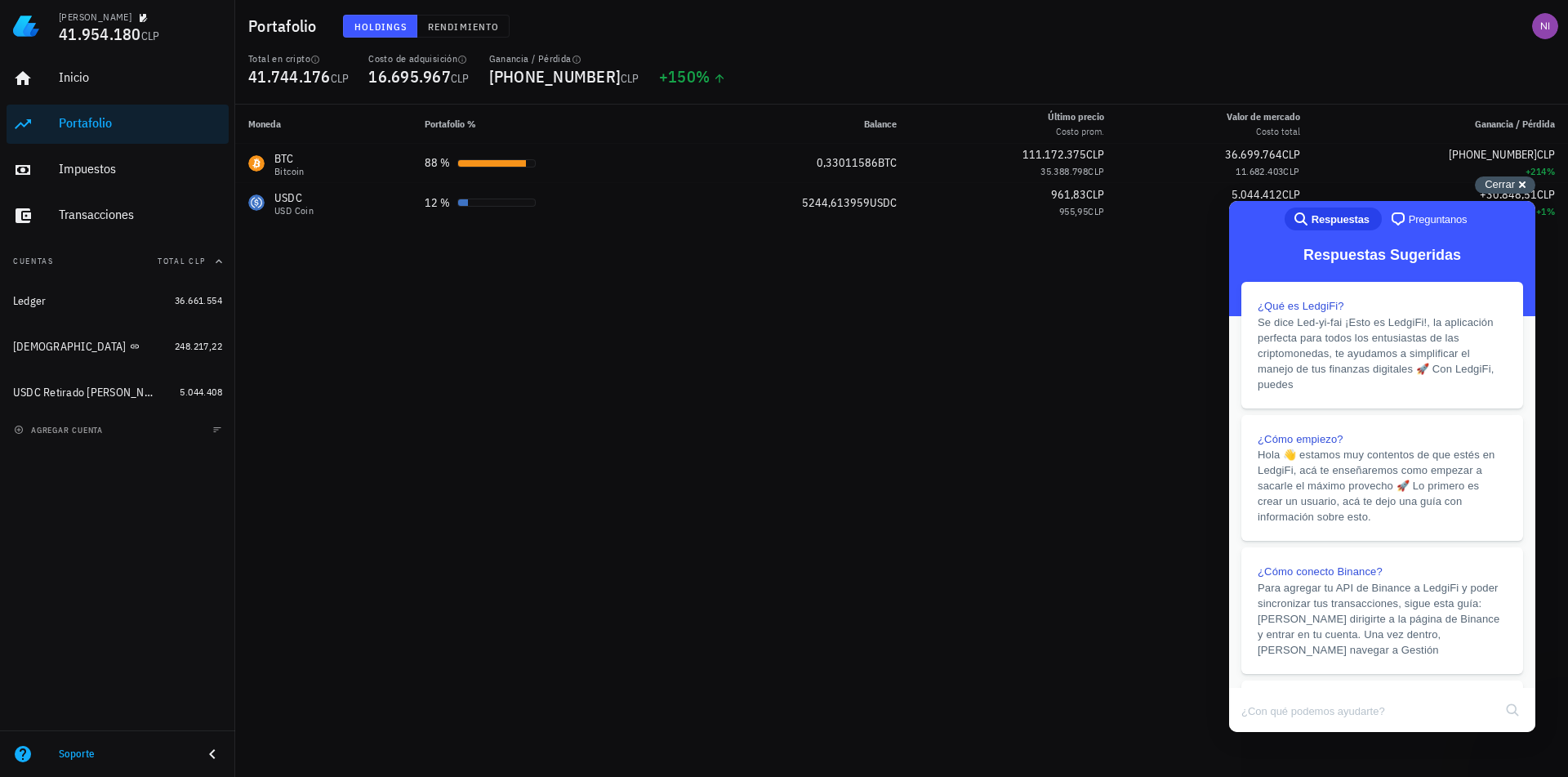
click at [1500, 183] on span "Cerrar" at bounding box center [1499, 184] width 30 height 12
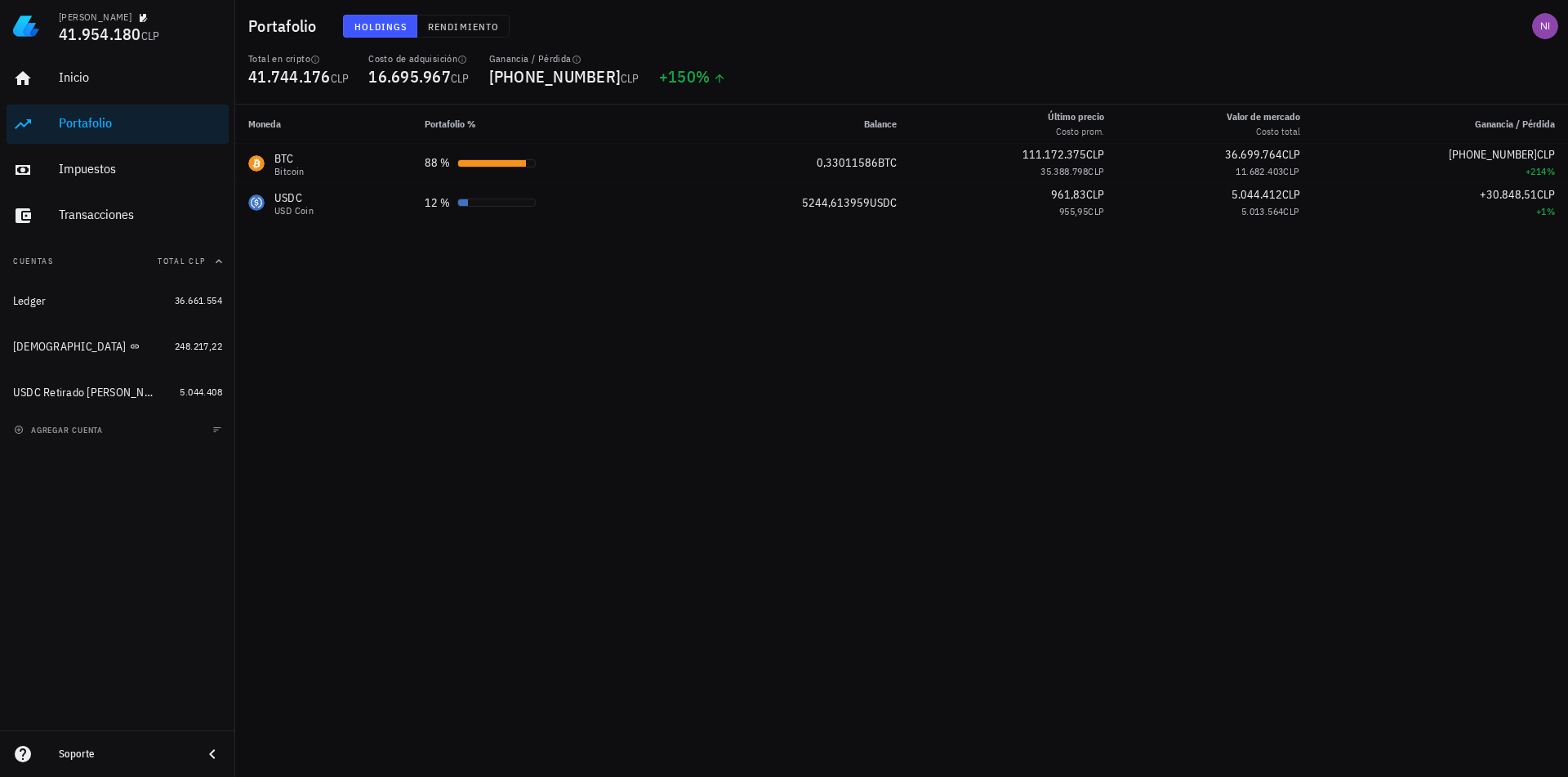
click at [1119, 392] on div "Moneda Portafolio % Balance Último precio Costo prom. Valor [PERSON_NAME] Costo…" at bounding box center [901, 440] width 1333 height 672
click at [113, 87] on div "Inicio" at bounding box center [140, 77] width 163 height 36
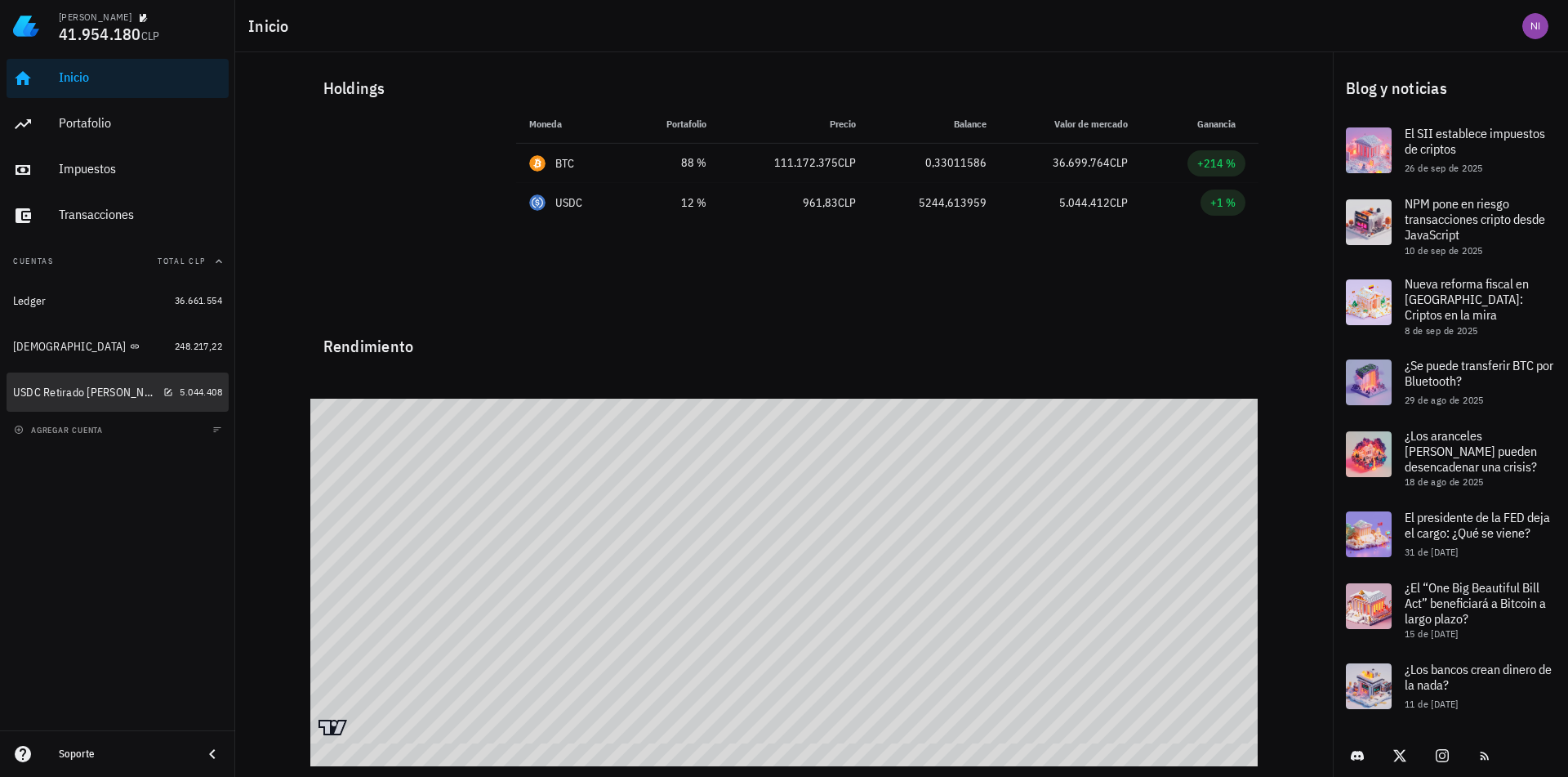
click at [75, 390] on div "USDC Retirado [PERSON_NAME][DEMOGRAPHIC_DATA]" at bounding box center [85, 392] width 144 height 14
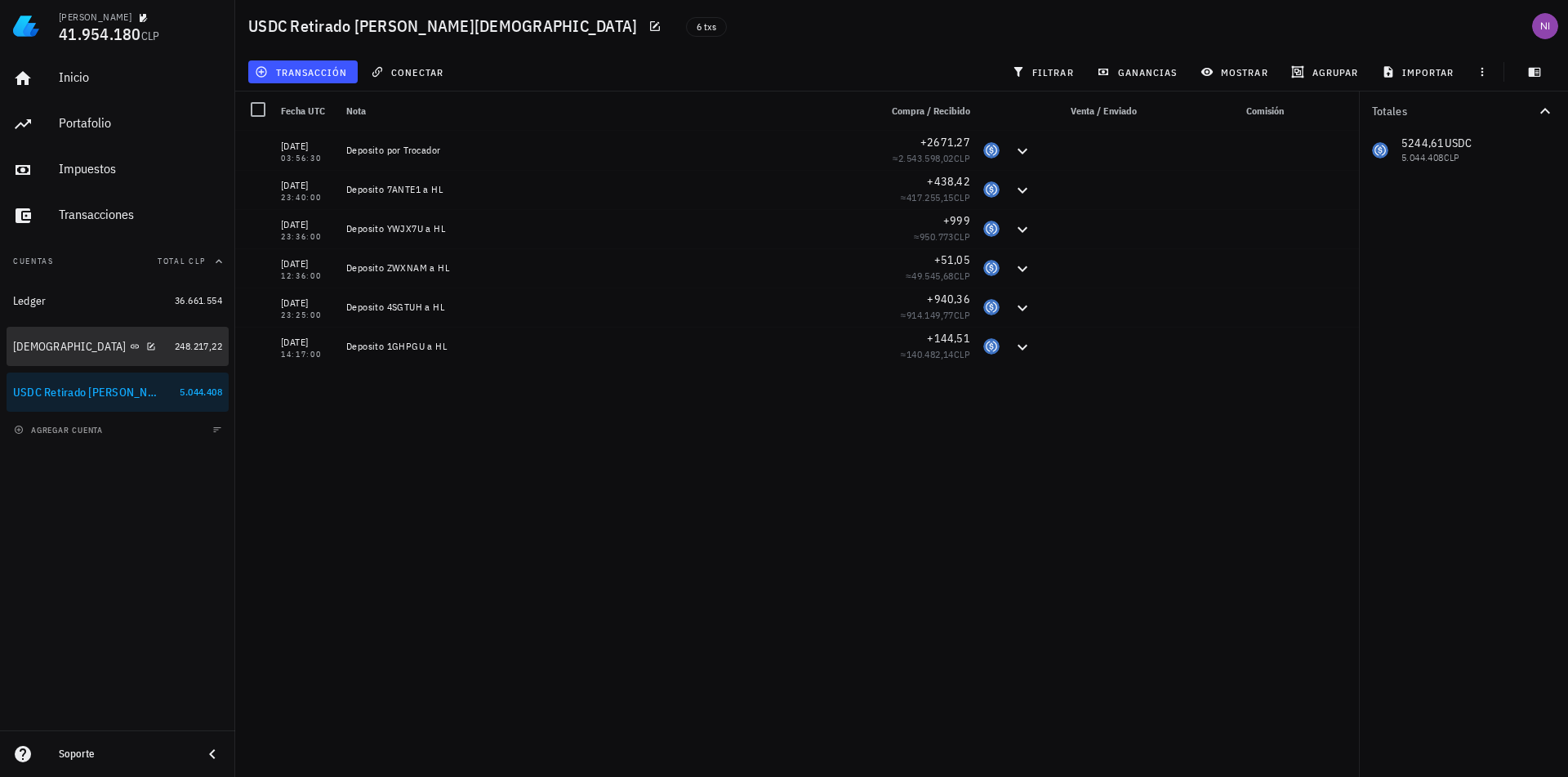
click at [107, 346] on div "[DEMOGRAPHIC_DATA]" at bounding box center [90, 347] width 155 height 15
